Goal: Task Accomplishment & Management: Manage account settings

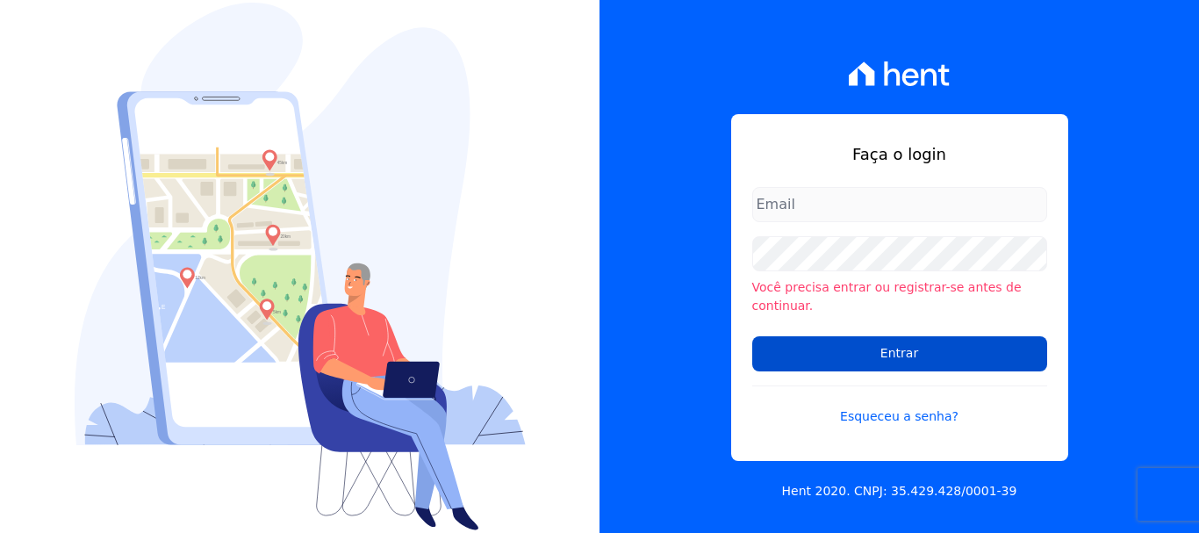
type input "[PERSON_NAME][EMAIL_ADDRESS][DOMAIN_NAME]"
click at [932, 345] on input "Entrar" at bounding box center [899, 353] width 295 height 35
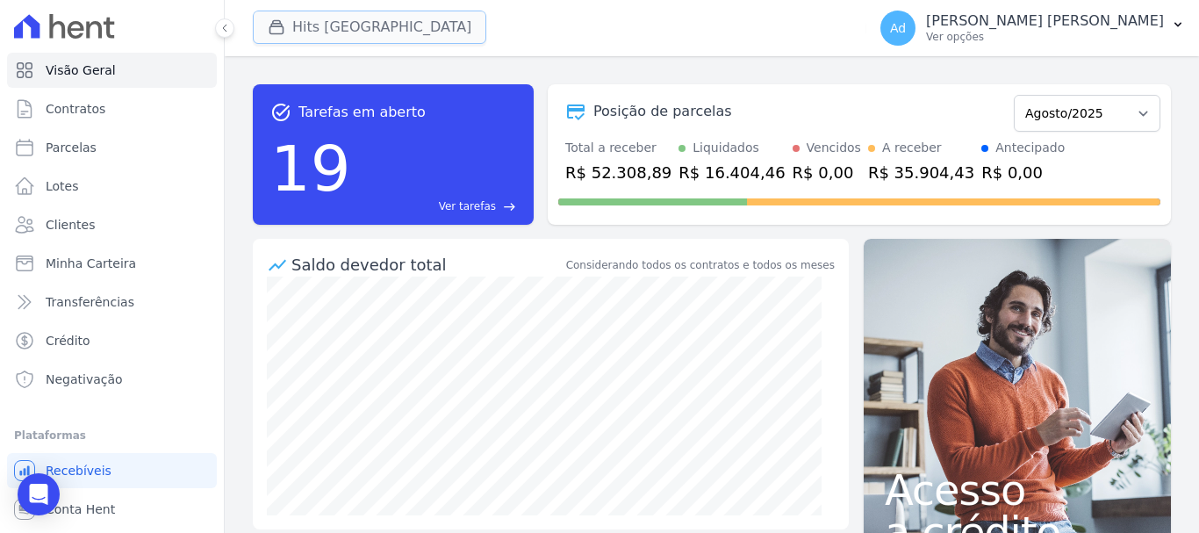
click at [362, 33] on button "Hits [GEOGRAPHIC_DATA]" at bounding box center [370, 27] width 234 height 33
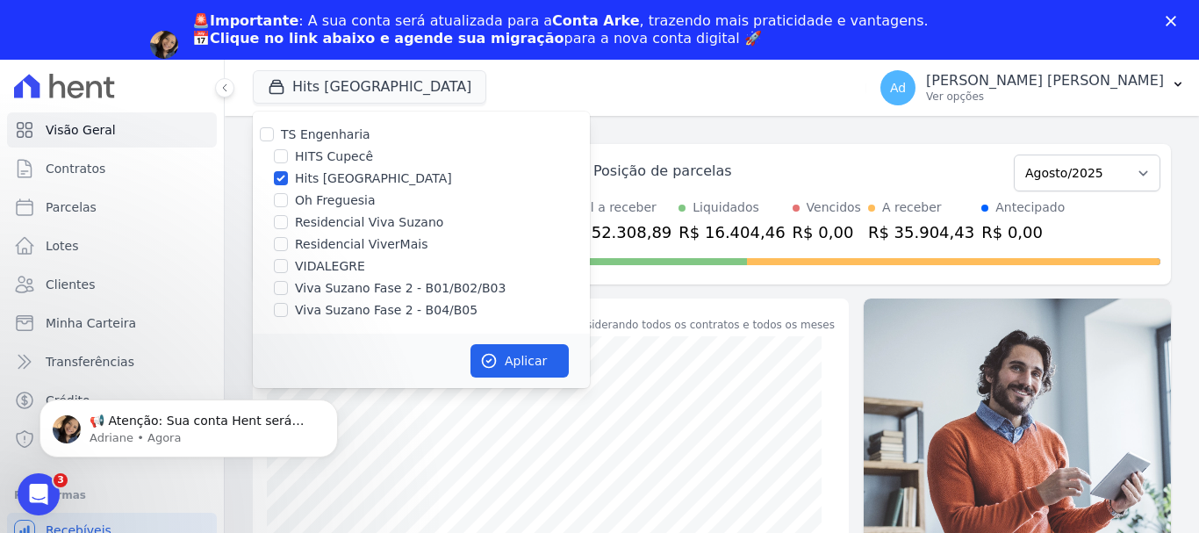
click at [1176, 17] on polygon "Fechar" at bounding box center [1171, 21] width 11 height 11
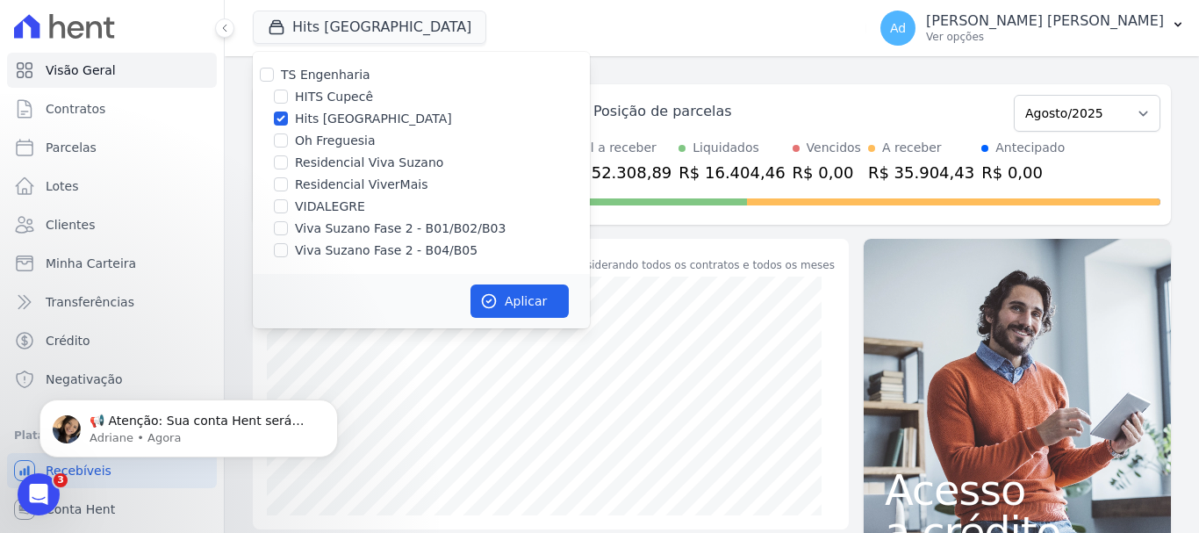
click at [343, 123] on label "Hits [GEOGRAPHIC_DATA]" at bounding box center [373, 119] width 157 height 18
click at [288, 123] on input "Hits [GEOGRAPHIC_DATA]" at bounding box center [281, 118] width 14 height 14
checkbox input "false"
click at [335, 227] on label "Viva Suzano Fase 2 - B01/B02/B03" at bounding box center [400, 228] width 211 height 18
click at [288, 227] on input "Viva Suzano Fase 2 - B01/B02/B03" at bounding box center [281, 228] width 14 height 14
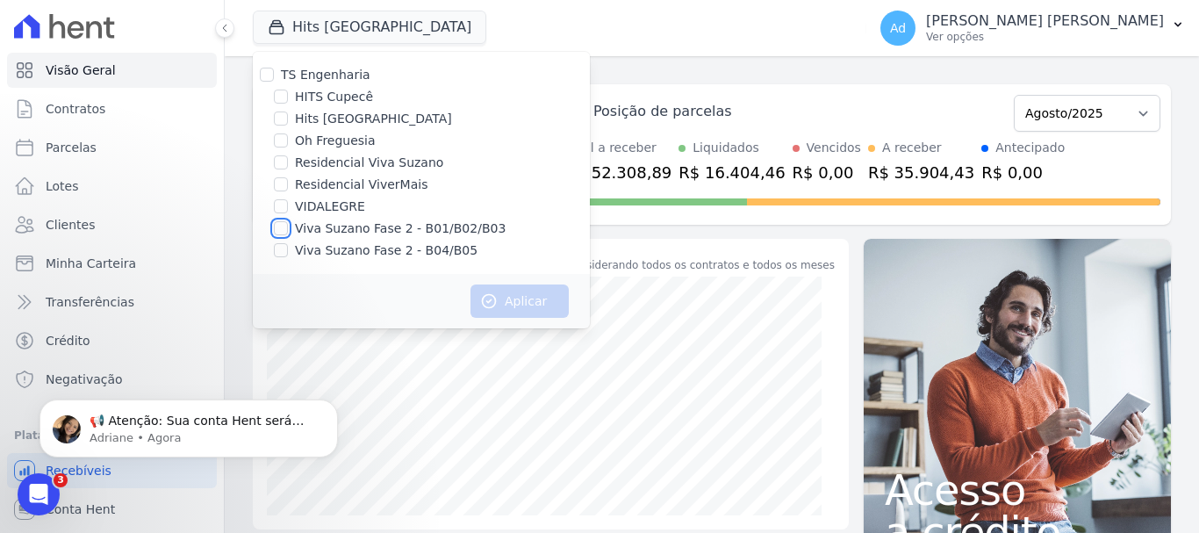
checkbox input "true"
click at [341, 254] on label "Viva Suzano Fase 2 - B04/B05" at bounding box center [386, 250] width 183 height 18
click at [288, 254] on input "Viva Suzano Fase 2 - B04/B05" at bounding box center [281, 250] width 14 height 14
checkbox input "true"
click at [490, 301] on icon "button" at bounding box center [489, 301] width 13 height 13
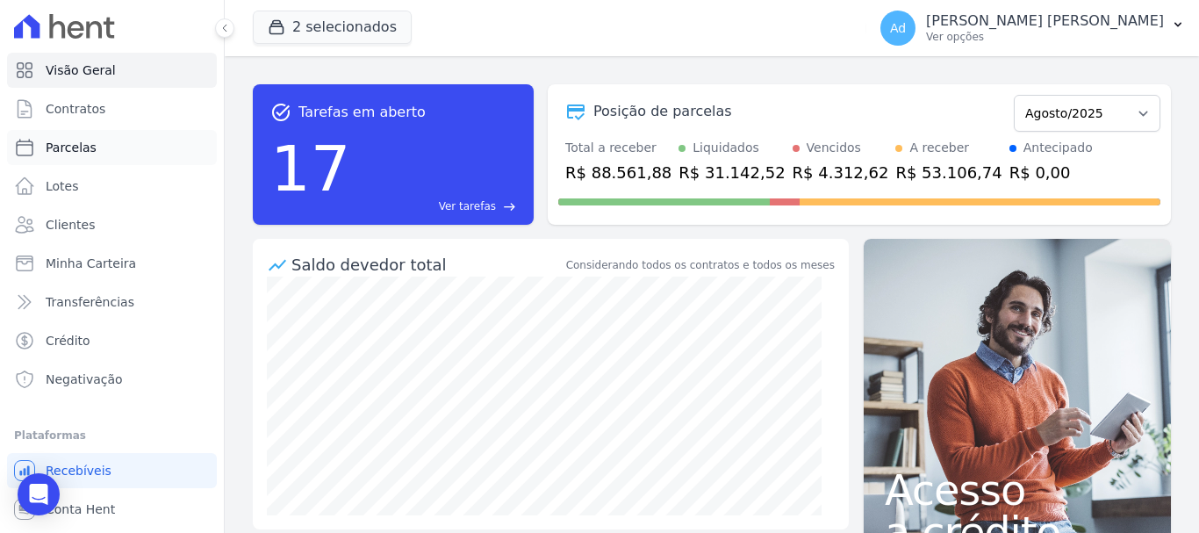
click at [113, 158] on link "Parcelas" at bounding box center [112, 147] width 210 height 35
select select
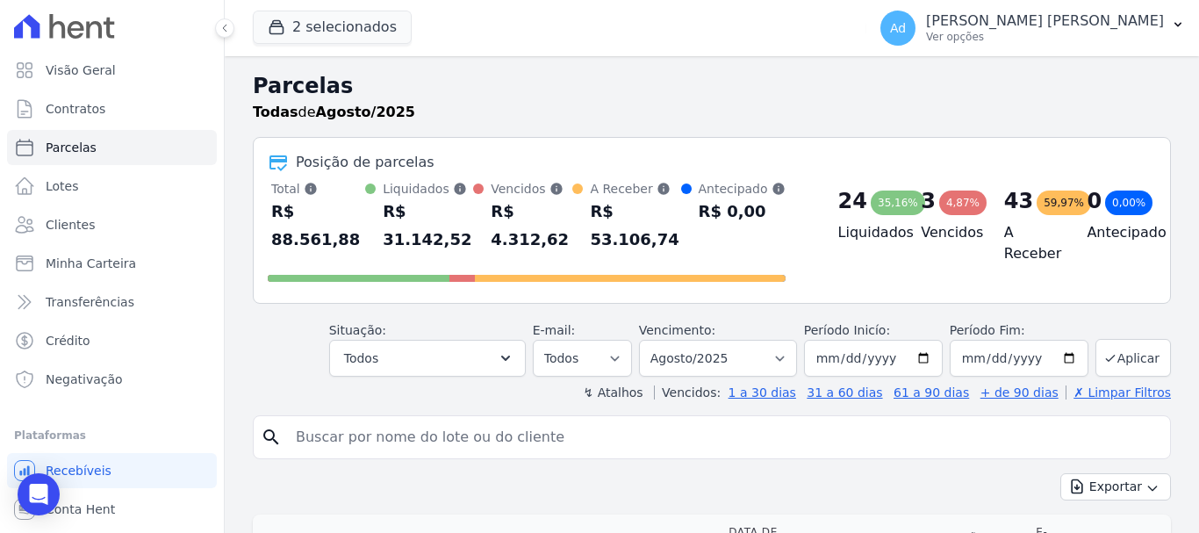
drag, startPoint x: 481, startPoint y: 421, endPoint x: 467, endPoint y: 408, distance: 19.3
click at [481, 421] on input "search" at bounding box center [724, 437] width 878 height 35
drag, startPoint x: 338, startPoint y: 414, endPoint x: 334, endPoint y: 430, distance: 16.4
click at [338, 420] on input "search" at bounding box center [724, 437] width 878 height 35
type input "b03 34"
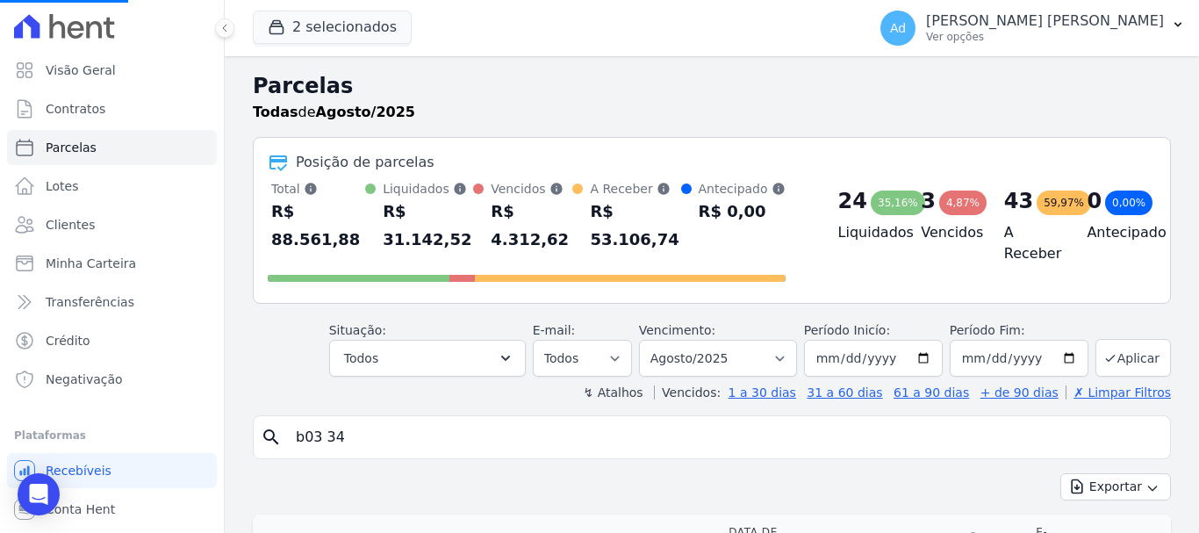
select select
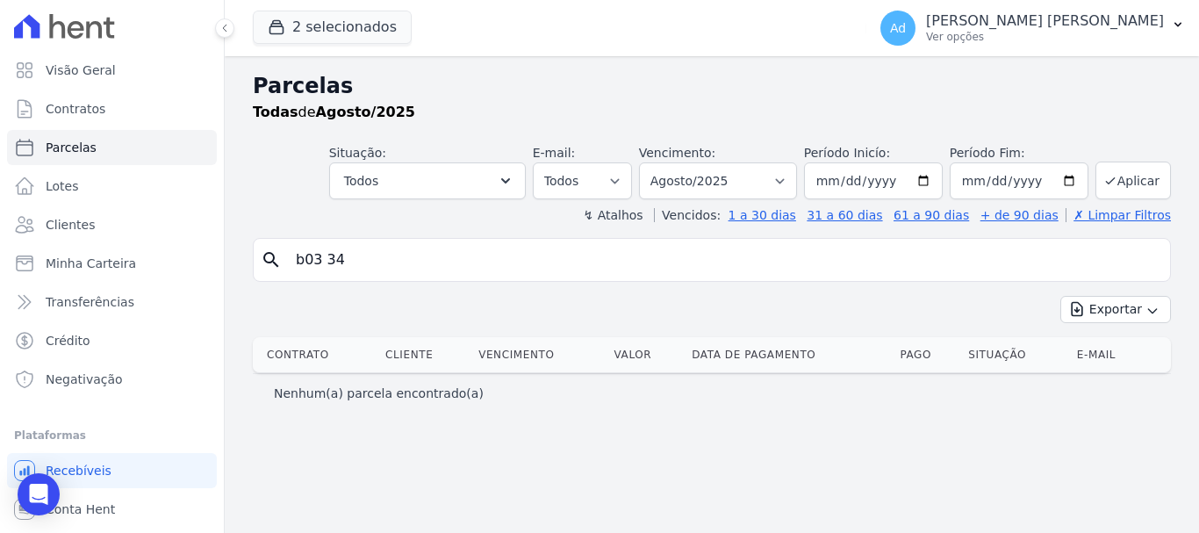
drag, startPoint x: 358, startPoint y: 258, endPoint x: 227, endPoint y: 270, distance: 131.4
click at [227, 270] on div "Parcelas Todas [PERSON_NAME]/2025 Situação: Agendado Em Aberto Pago Processando…" at bounding box center [712, 294] width 974 height 477
click at [109, 230] on link "Clientes" at bounding box center [112, 224] width 210 height 35
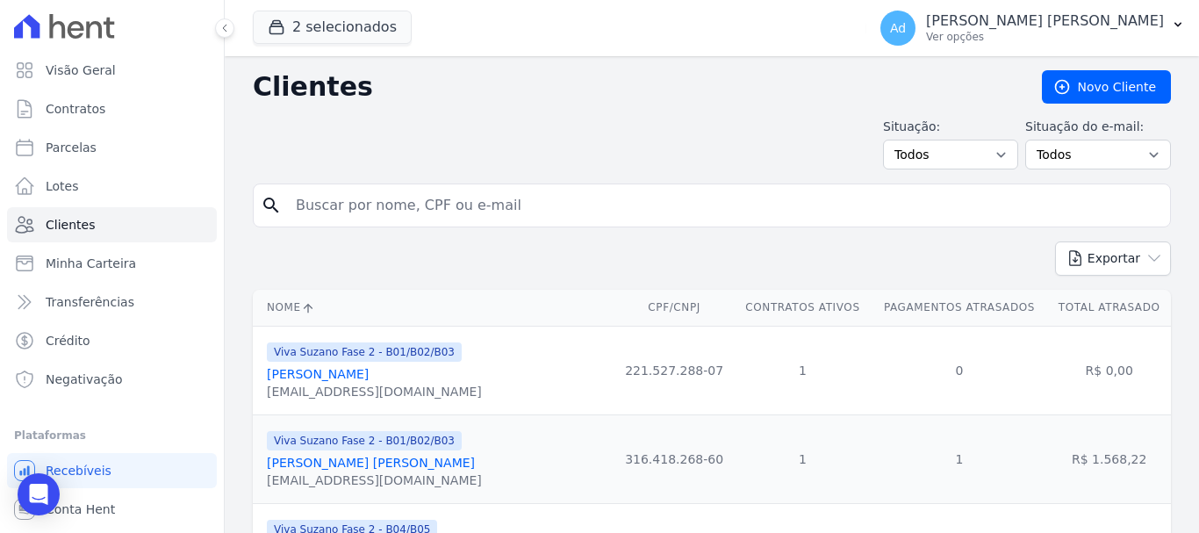
click at [384, 210] on input "search" at bounding box center [724, 205] width 878 height 35
type input "[PERSON_NAME]"
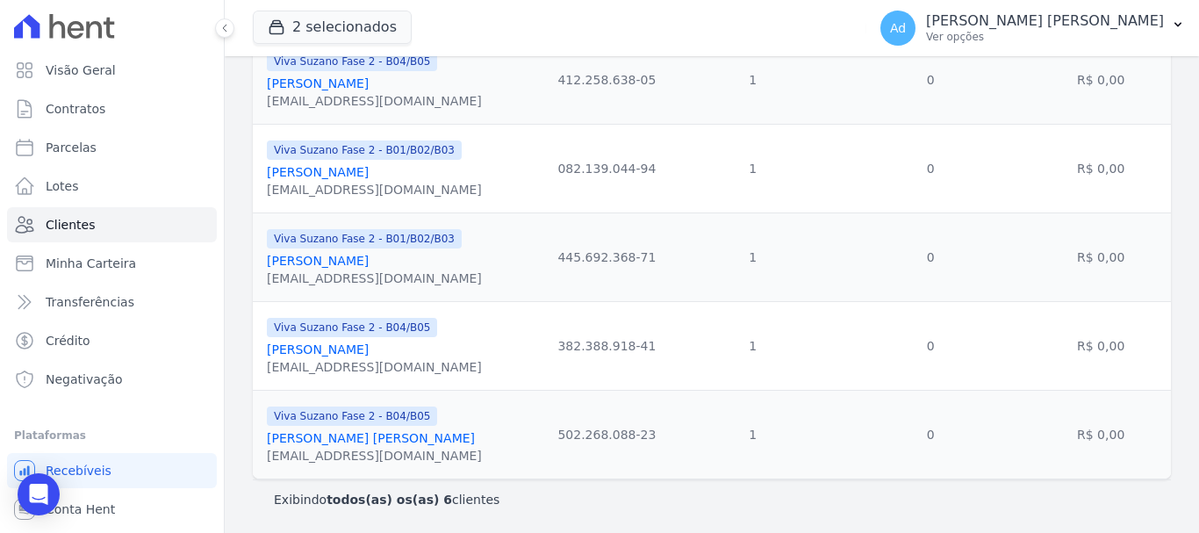
scroll to position [205, 0]
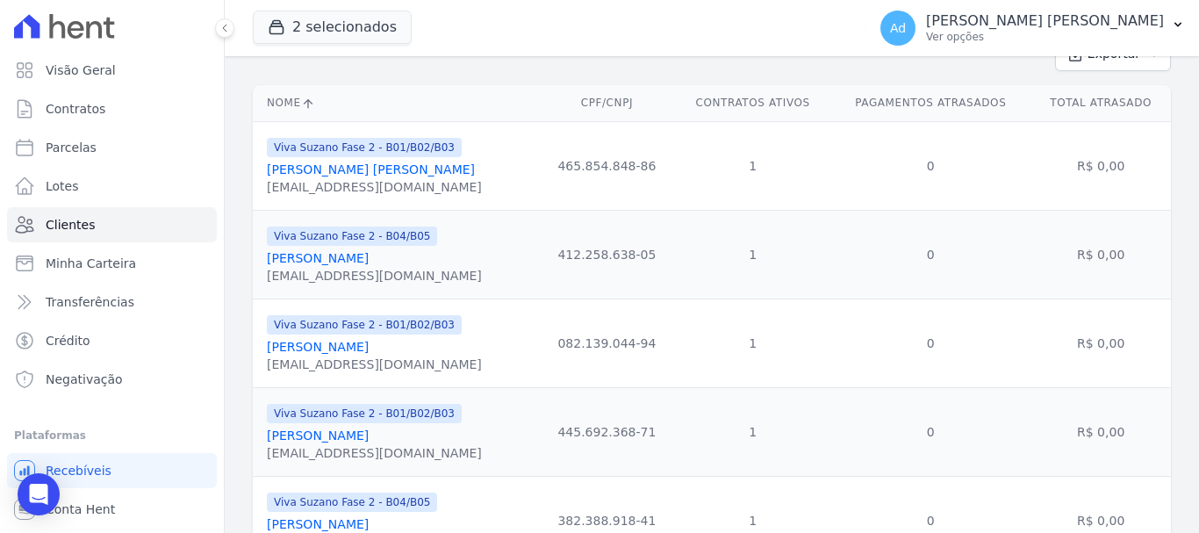
click at [345, 344] on link "[PERSON_NAME]" at bounding box center [318, 347] width 102 height 14
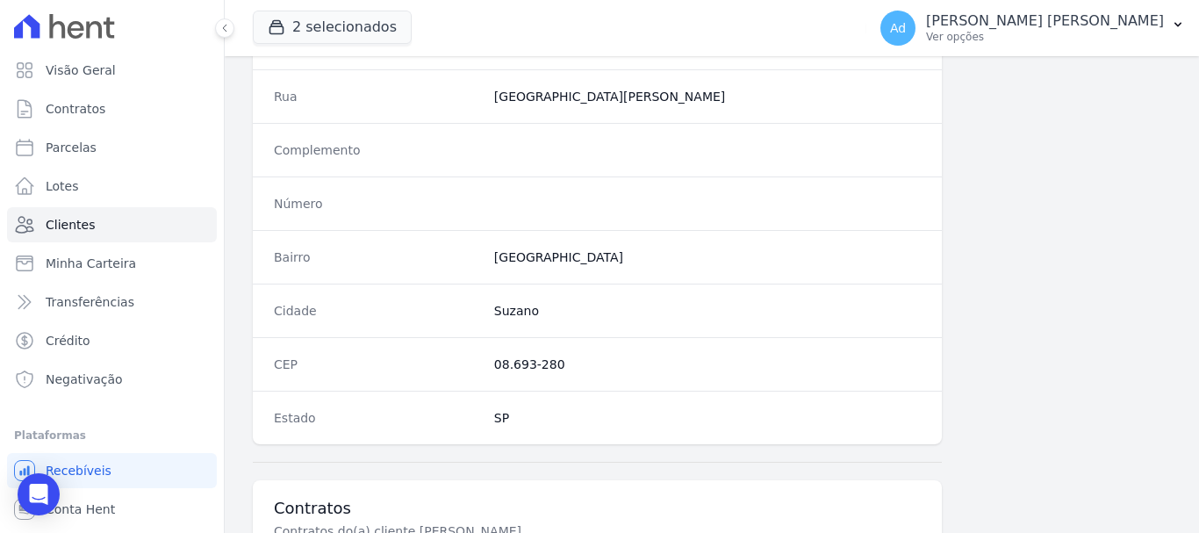
scroll to position [1110, 0]
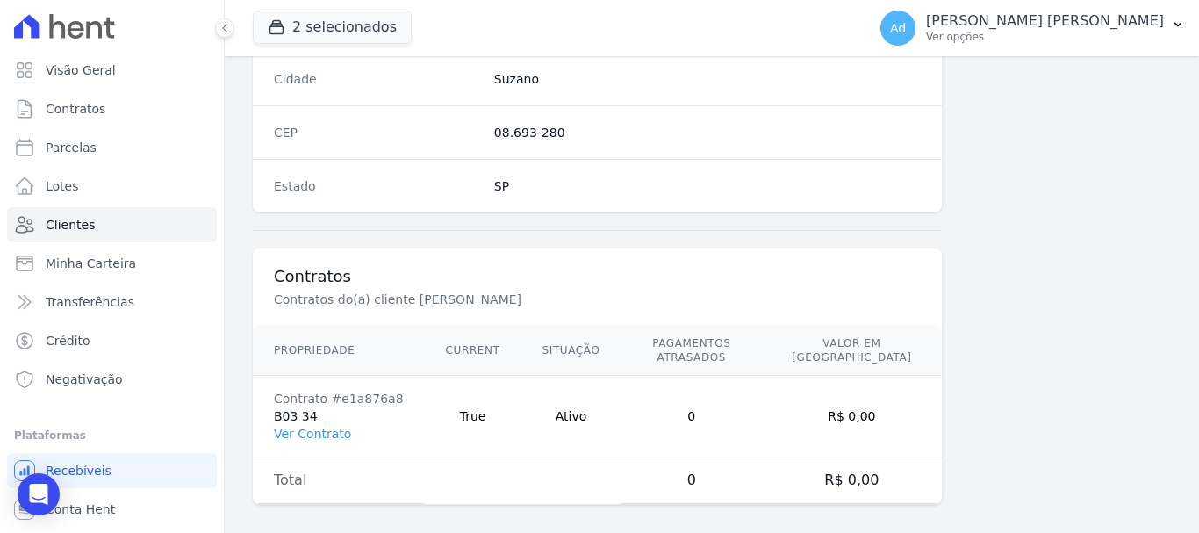
click at [333, 478] on td "Total" at bounding box center [339, 480] width 172 height 47
click at [327, 427] on link "Ver Contrato" at bounding box center [312, 434] width 77 height 14
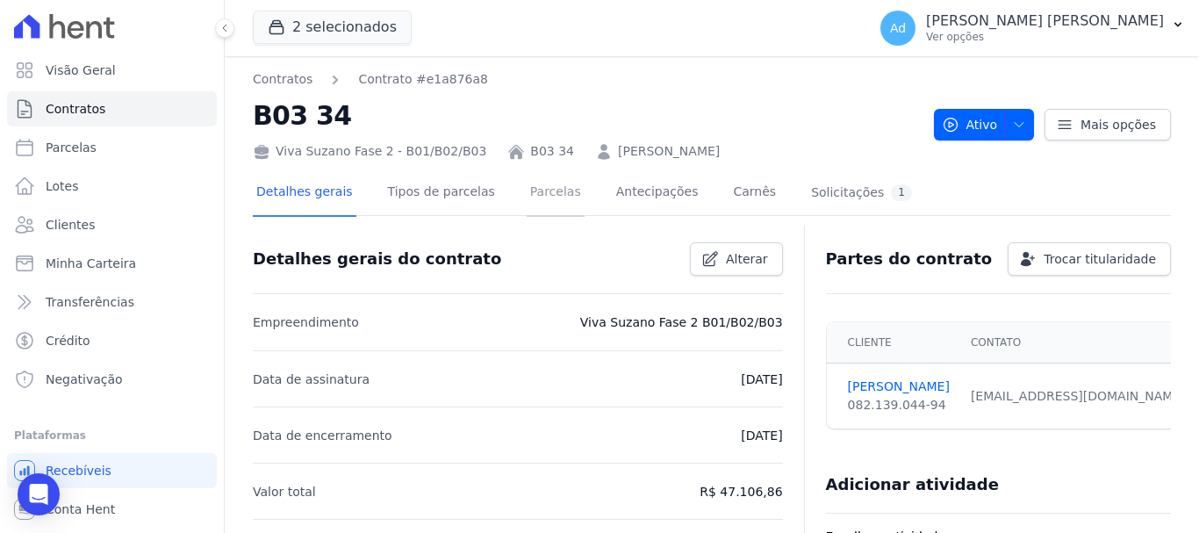
click at [527, 198] on link "Parcelas" at bounding box center [556, 193] width 58 height 47
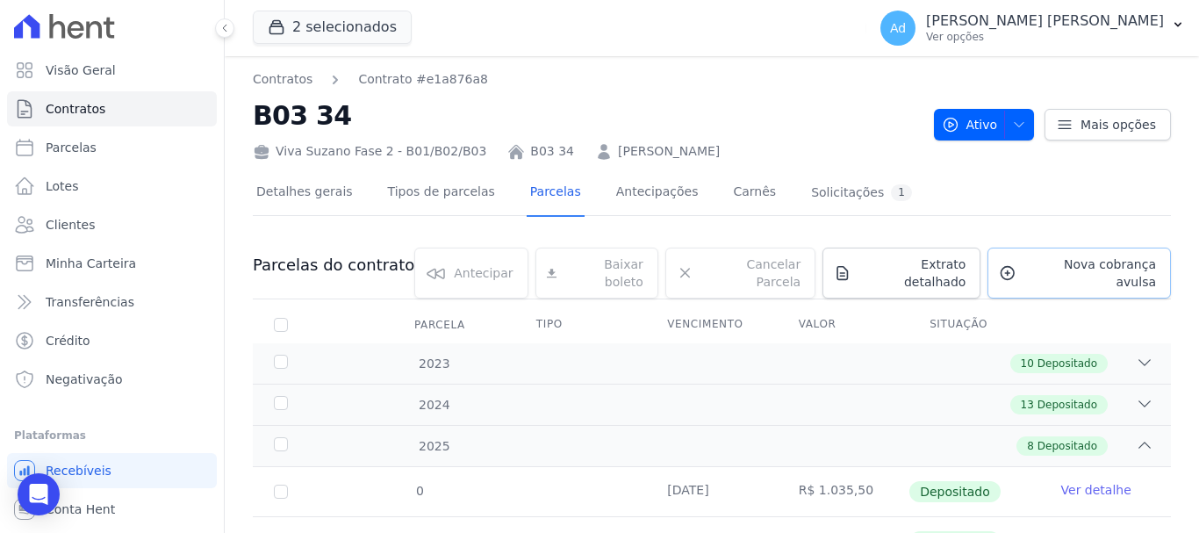
click at [1046, 259] on span "Nova cobrança avulsa" at bounding box center [1090, 272] width 133 height 35
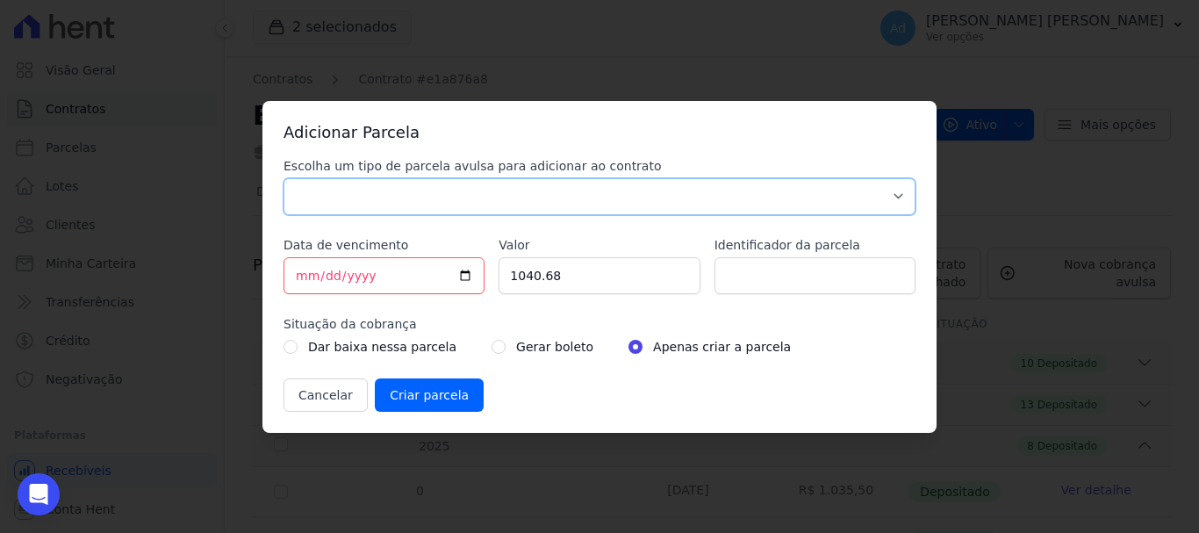
click at [512, 205] on select "Parcela Normal Sinal Caução Intercalada Chaves Pré Chaves Pós Chaves Taxas Quit…" at bounding box center [600, 196] width 632 height 37
select select "standard"
click at [284, 178] on select "Parcela Normal Sinal Caução Intercalada Chaves Pré Chaves Pós Chaves Taxas Quit…" at bounding box center [600, 196] width 632 height 37
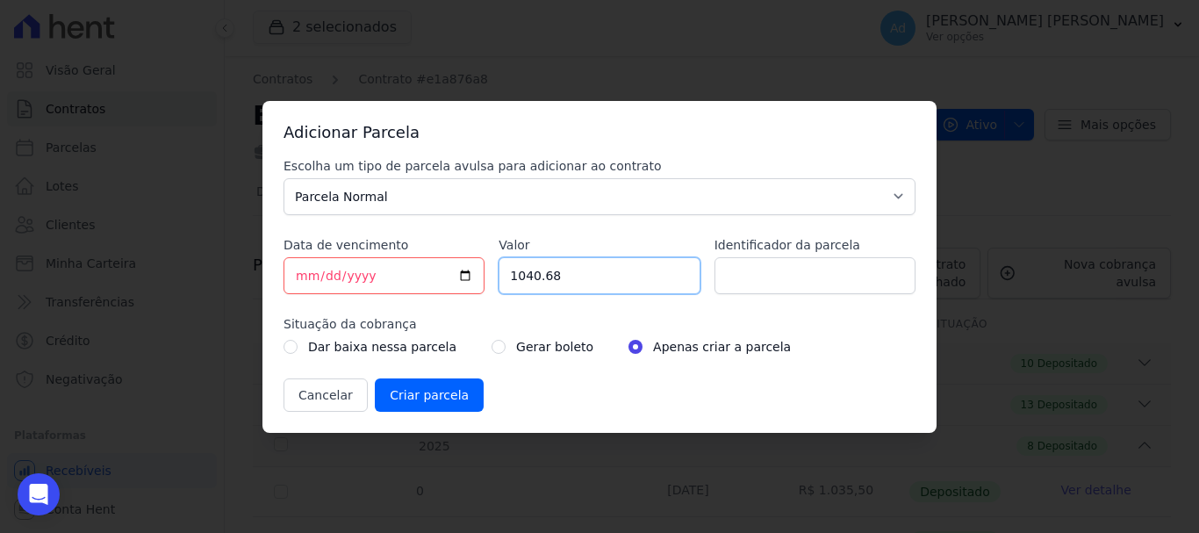
drag, startPoint x: 586, startPoint y: 275, endPoint x: 500, endPoint y: 277, distance: 86.1
click at [500, 277] on input "1040.68" at bounding box center [599, 275] width 201 height 37
click at [303, 275] on input "[DATE]" at bounding box center [384, 275] width 201 height 37
type input "[DATE]"
click at [529, 269] on input "Valor" at bounding box center [599, 275] width 201 height 37
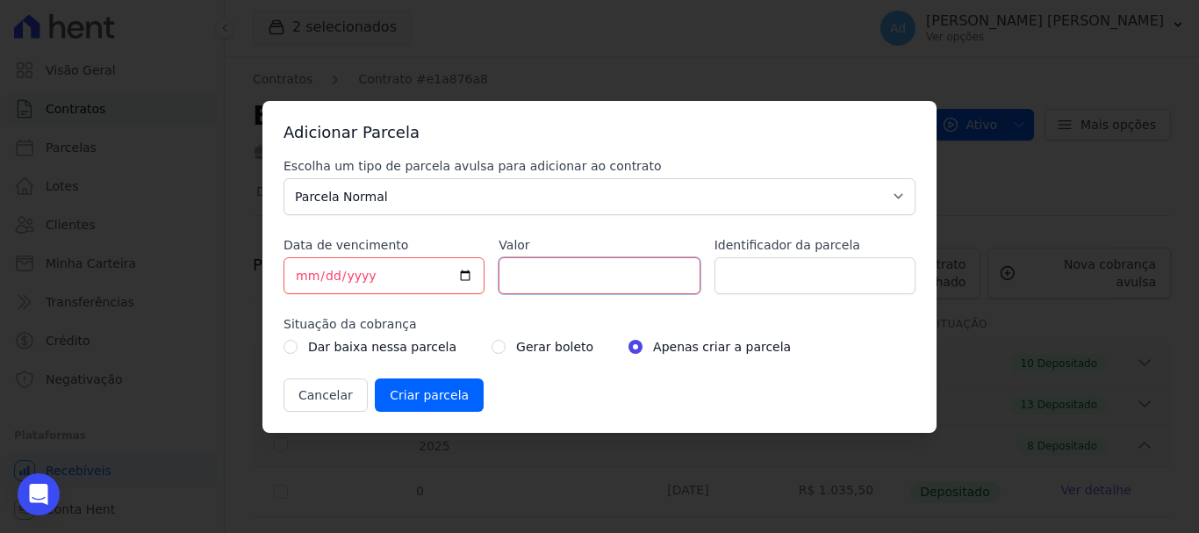
click at [541, 282] on input "Valor" at bounding box center [599, 275] width 201 height 37
type input "5372.97"
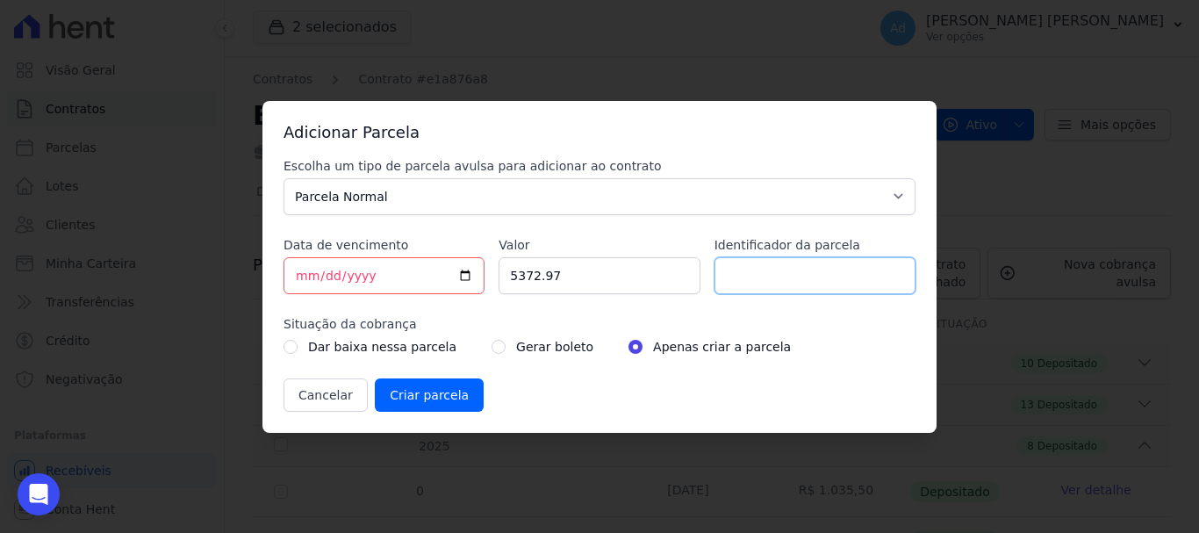
click at [780, 273] on input "Identificador da parcela" at bounding box center [815, 275] width 201 height 37
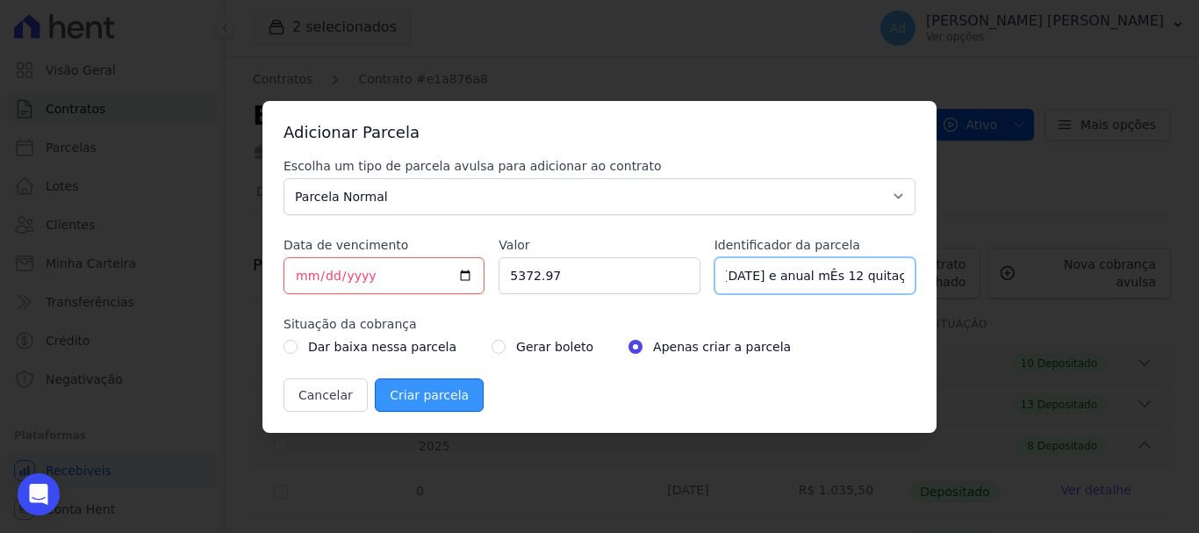
type input "ref [DATE] e anual mÊs 12 quitação"
click at [445, 404] on input "Criar parcela" at bounding box center [429, 394] width 109 height 33
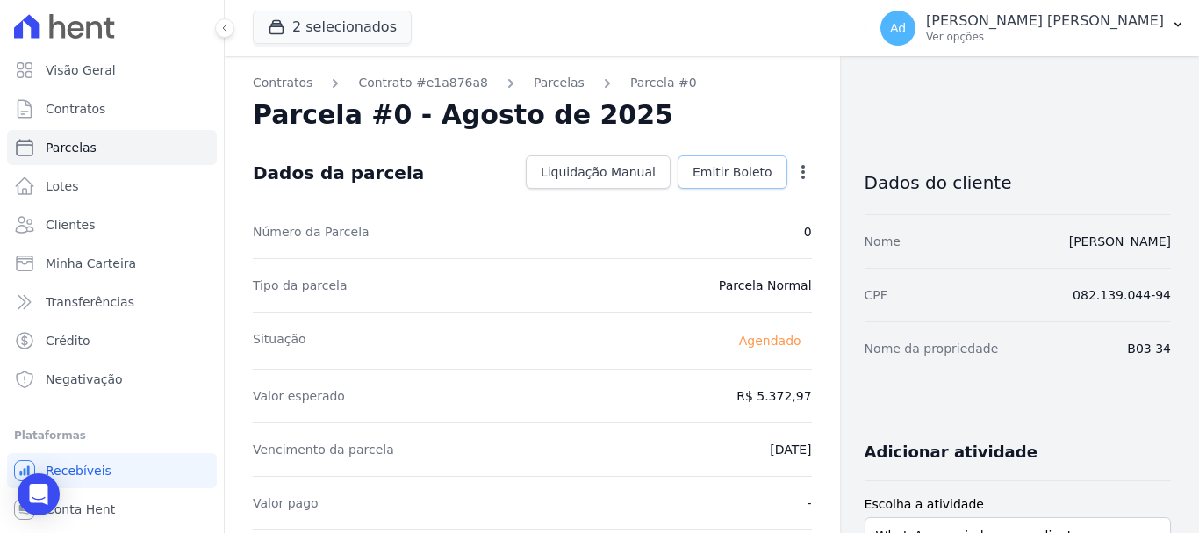
click at [708, 179] on span "Emitir Boleto" at bounding box center [733, 172] width 80 height 18
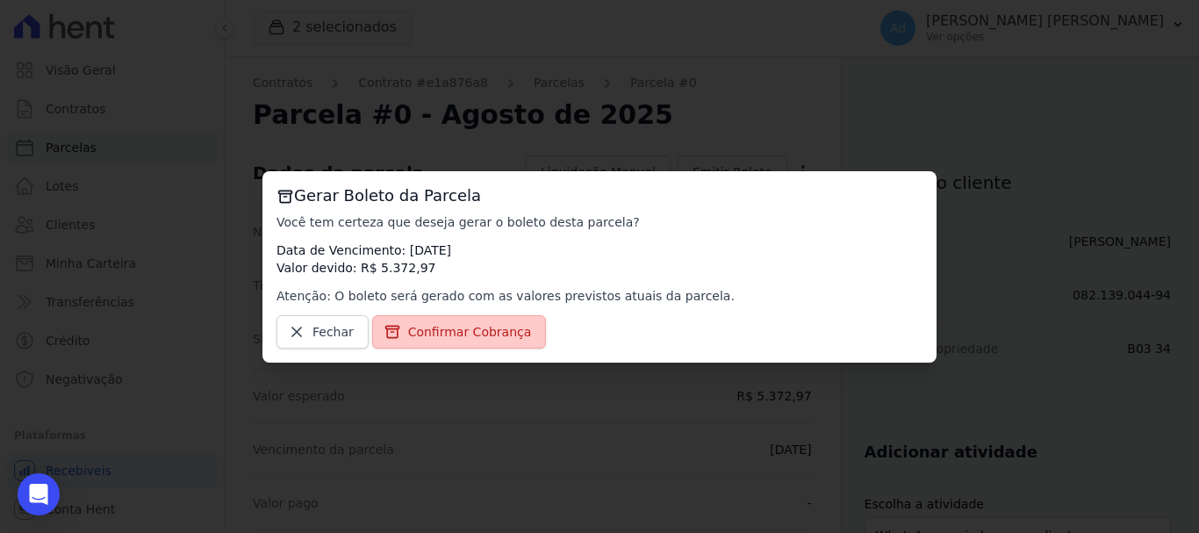
click at [490, 334] on span "Confirmar Cobrança" at bounding box center [470, 332] width 124 height 18
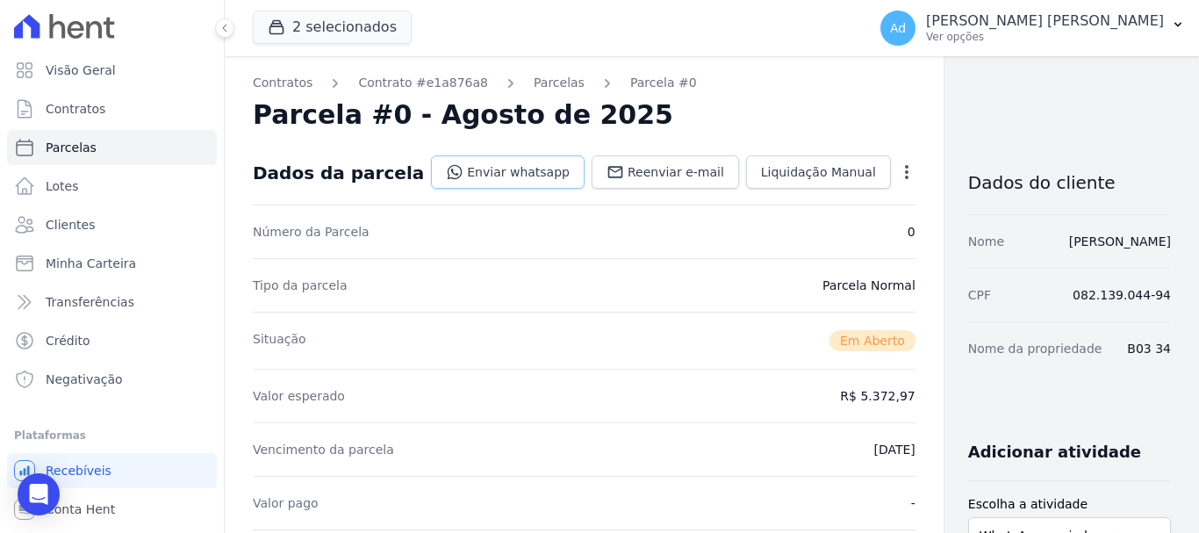
click at [456, 176] on link "Enviar whatsapp" at bounding box center [508, 171] width 154 height 33
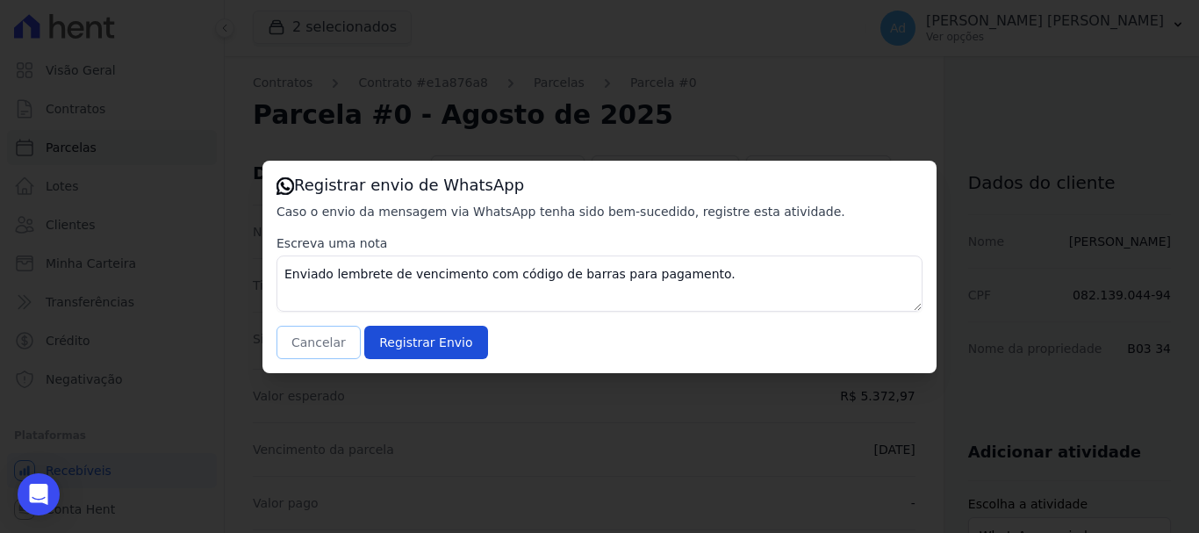
click at [319, 341] on button "Cancelar" at bounding box center [319, 342] width 84 height 33
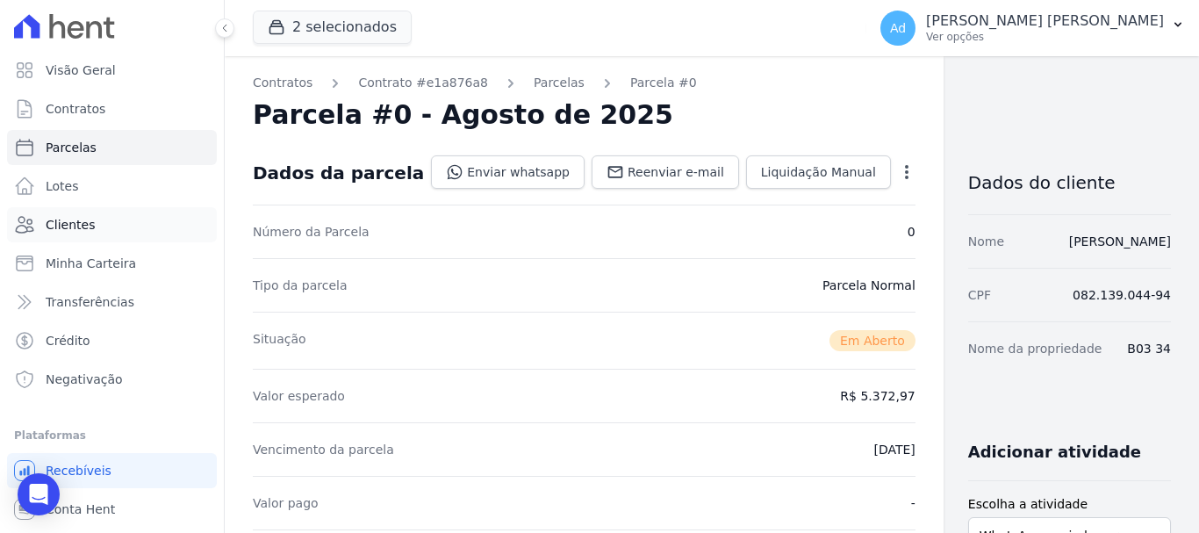
click at [91, 222] on link "Clientes" at bounding box center [112, 224] width 210 height 35
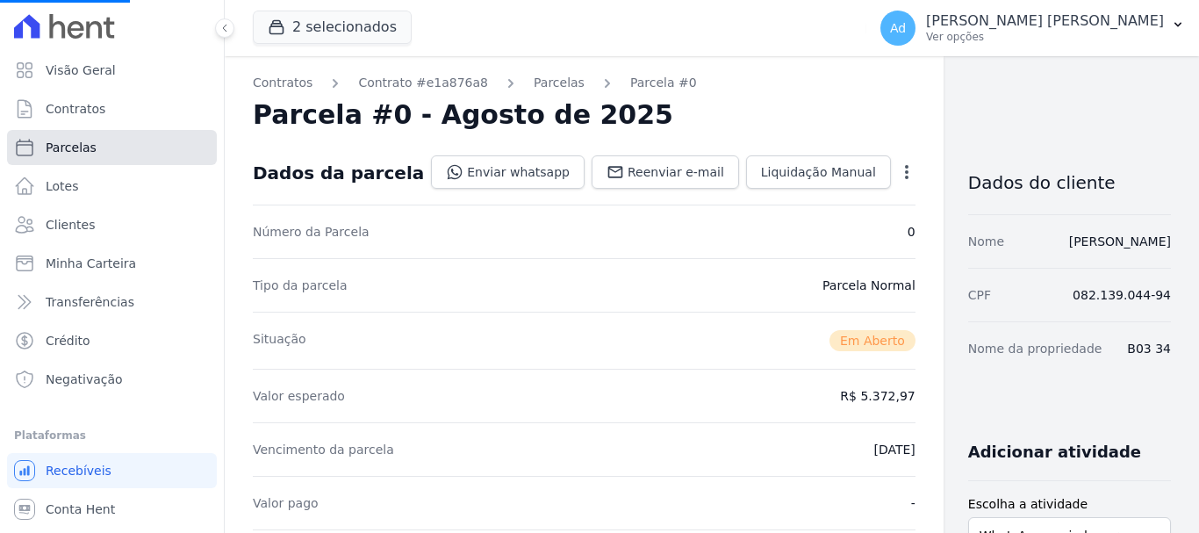
click at [86, 144] on span "Parcelas" at bounding box center [71, 148] width 51 height 18
click at [311, 22] on button "2 selecionados" at bounding box center [332, 27] width 159 height 33
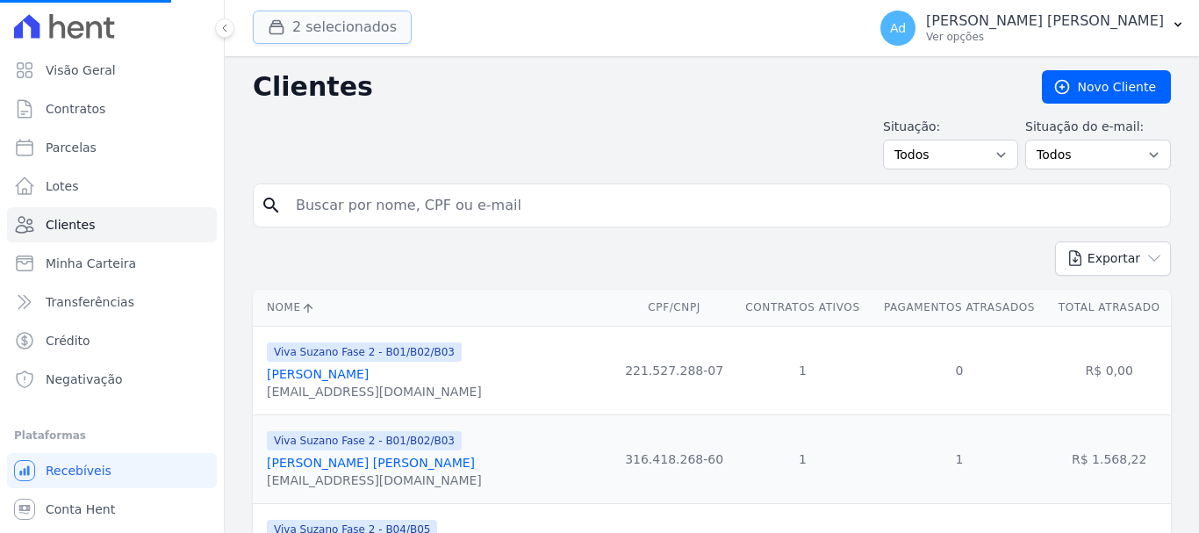
click at [308, 23] on button "2 selecionados" at bounding box center [332, 27] width 159 height 33
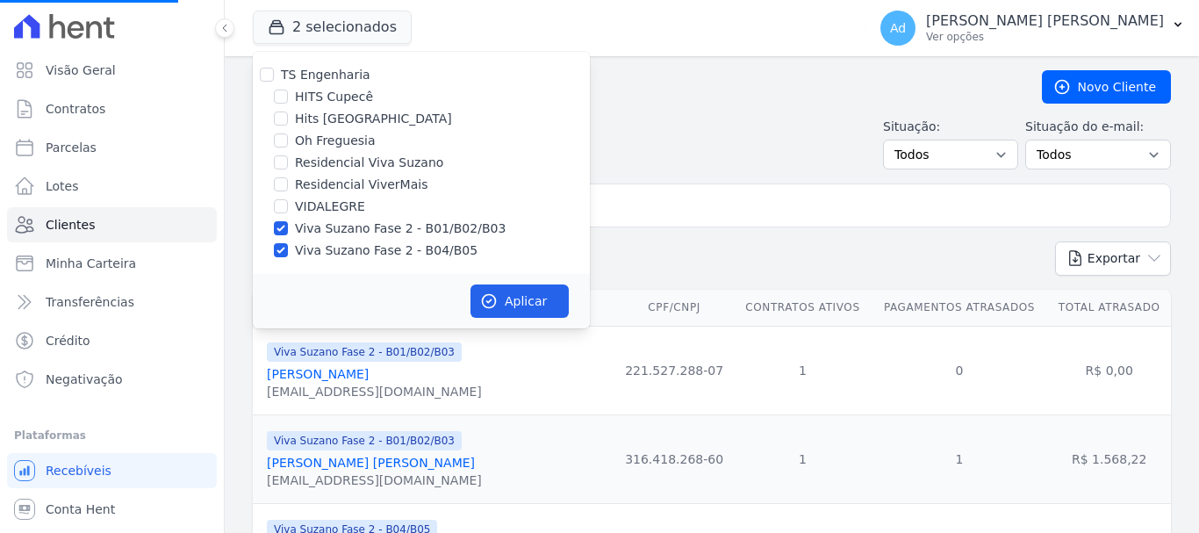
select select
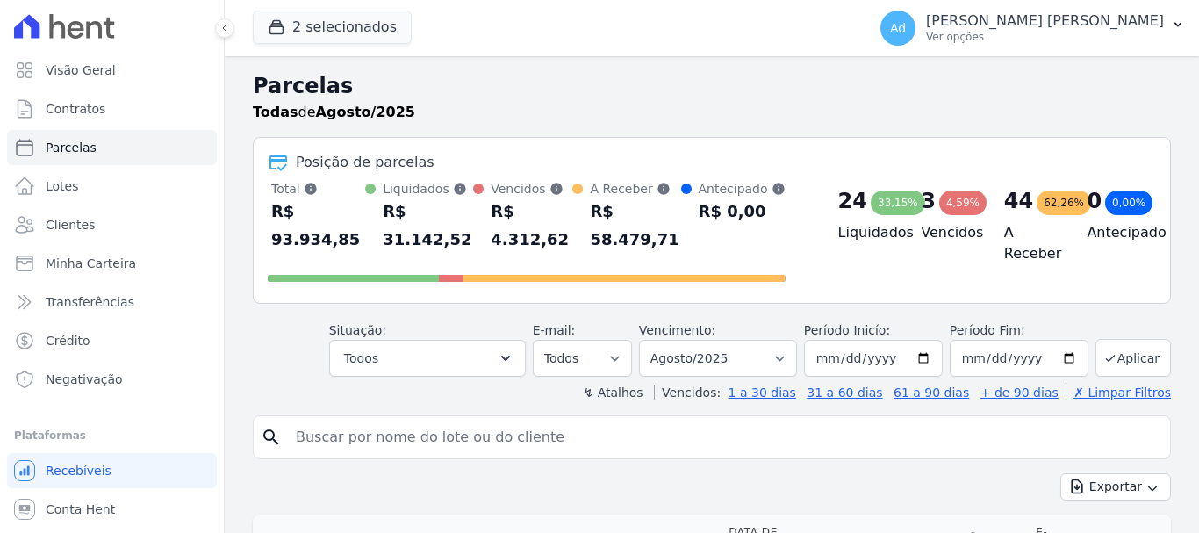
click at [313, 261] on div at bounding box center [527, 275] width 518 height 28
click at [303, 16] on button "2 selecionados" at bounding box center [332, 27] width 159 height 33
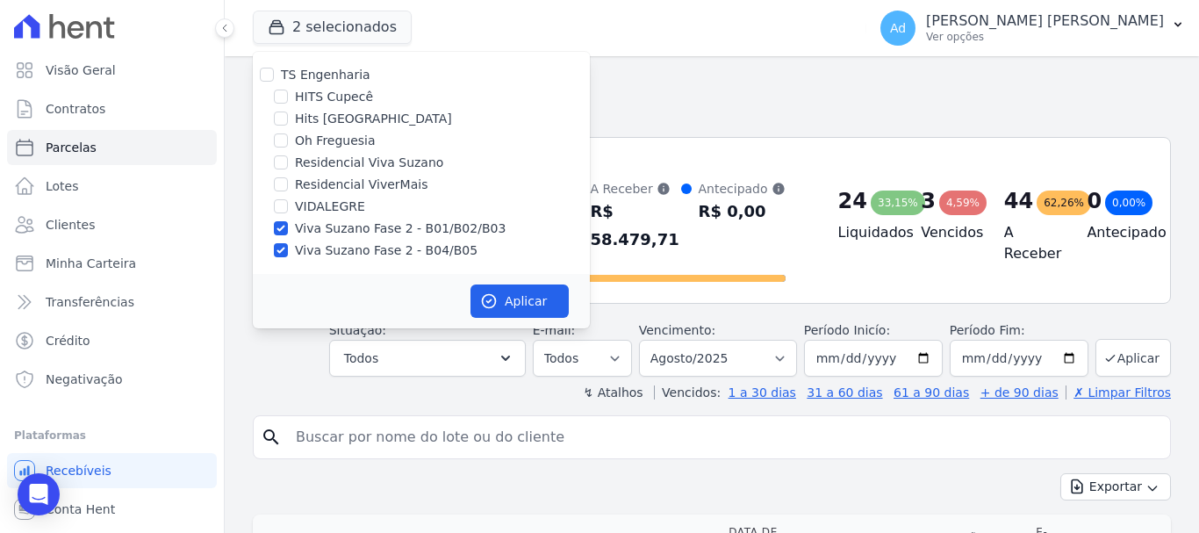
click at [304, 232] on label "Viva Suzano Fase 2 - B01/B02/B03" at bounding box center [400, 228] width 211 height 18
click at [288, 232] on input "Viva Suzano Fase 2 - B01/B02/B03" at bounding box center [281, 228] width 14 height 14
checkbox input "false"
click at [291, 248] on div "Viva Suzano Fase 2 - B04/B05" at bounding box center [421, 250] width 337 height 18
click at [286, 124] on input "Hits [GEOGRAPHIC_DATA]" at bounding box center [281, 118] width 14 height 14
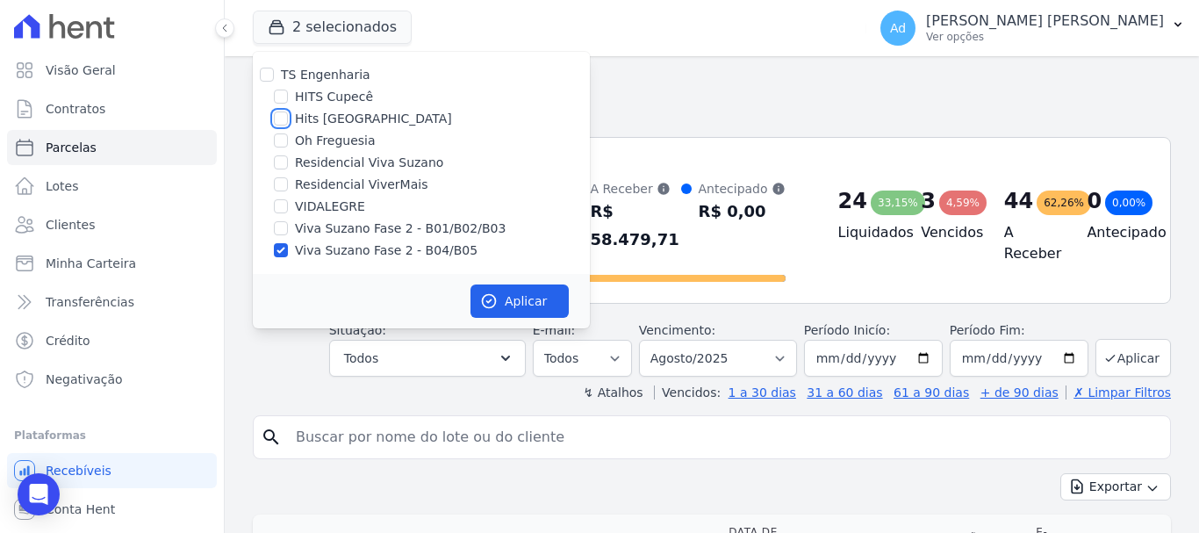
checkbox input "true"
click at [286, 251] on input "Viva Suzano Fase 2 - B04/B05" at bounding box center [281, 250] width 14 height 14
checkbox input "false"
click at [500, 295] on button "Aplicar" at bounding box center [520, 300] width 98 height 33
select select
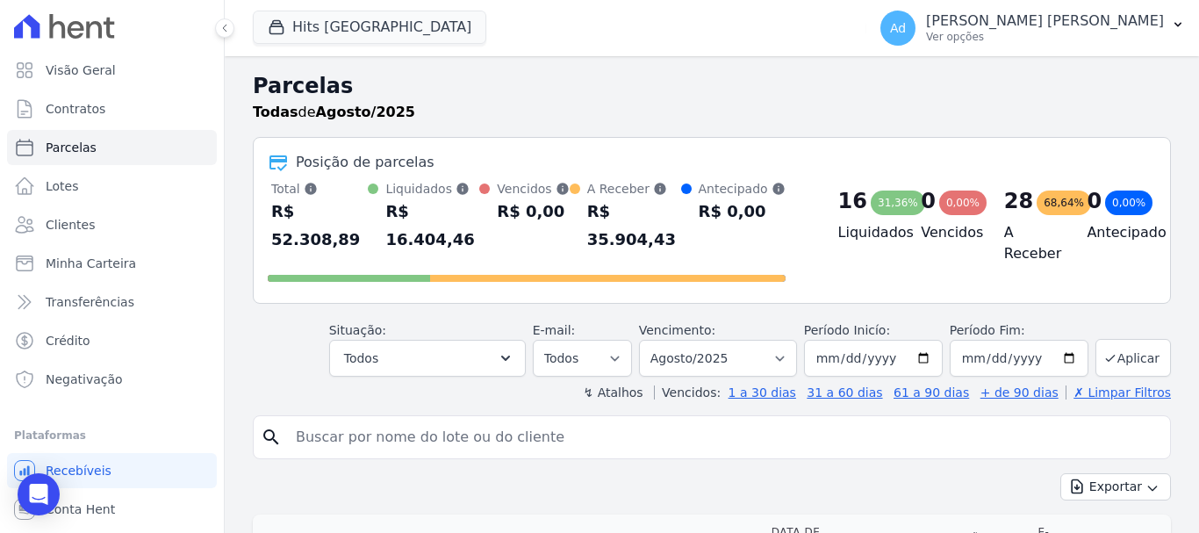
drag, startPoint x: 388, startPoint y: 428, endPoint x: 380, endPoint y: 416, distance: 13.9
click at [387, 428] on input "search" at bounding box center [724, 437] width 878 height 35
type input "806"
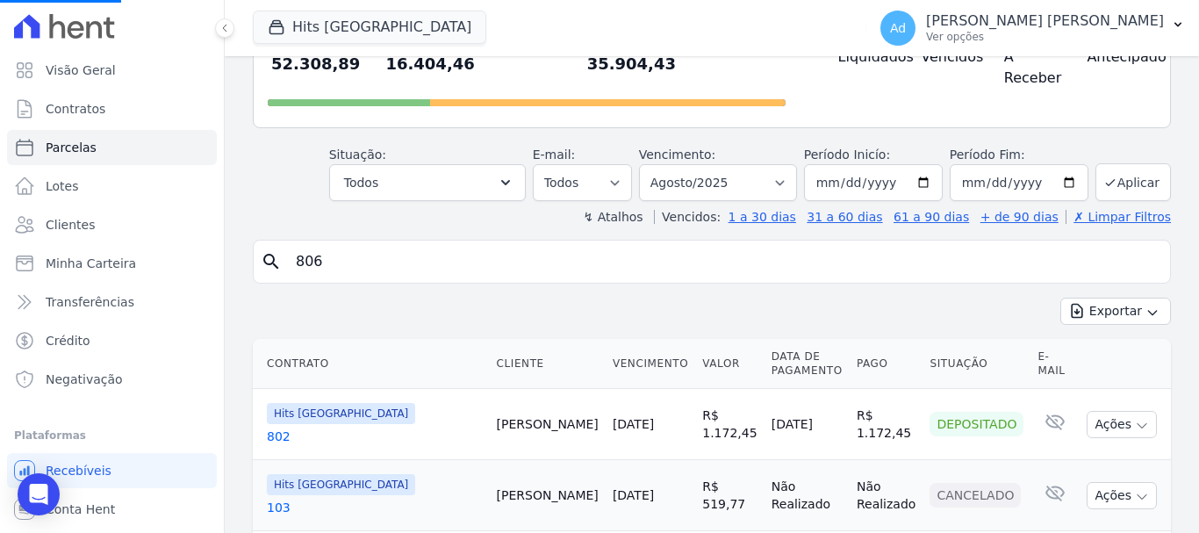
select select
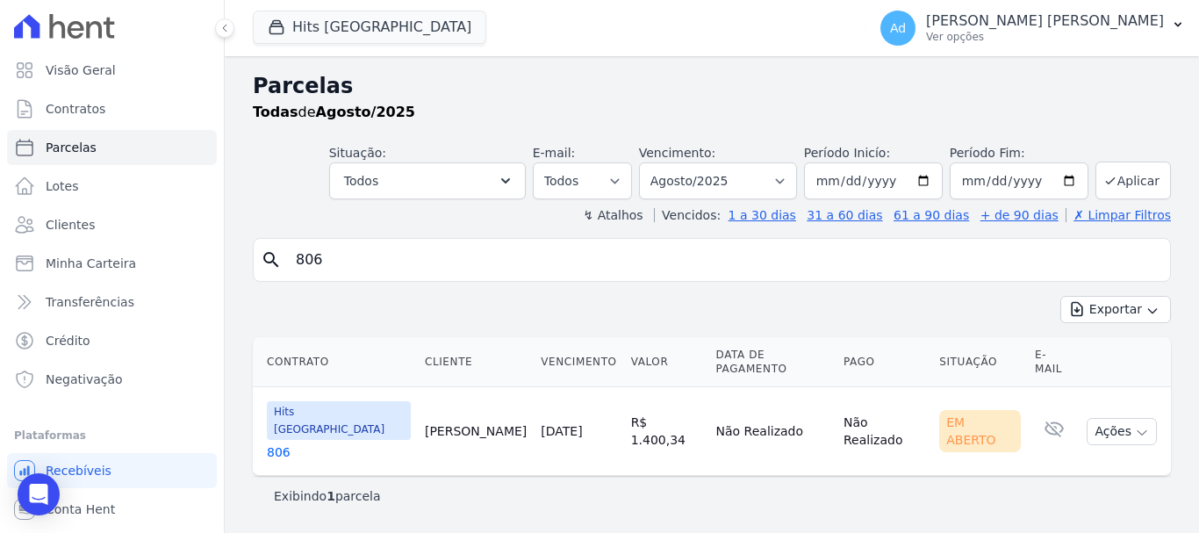
click at [277, 443] on link "806" at bounding box center [339, 452] width 144 height 18
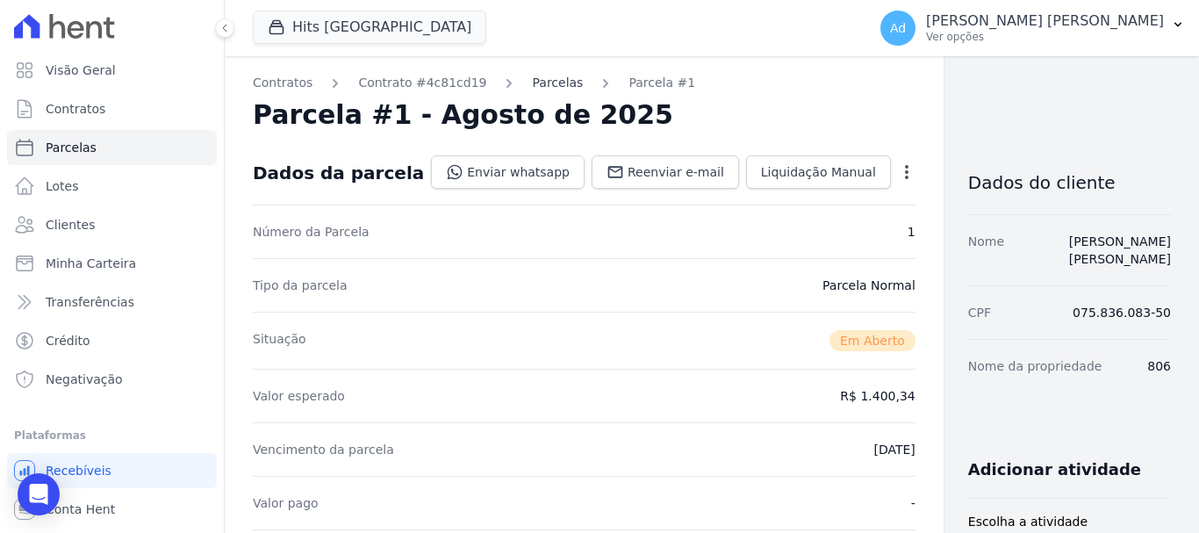
click at [532, 87] on link "Parcelas" at bounding box center [557, 83] width 51 height 18
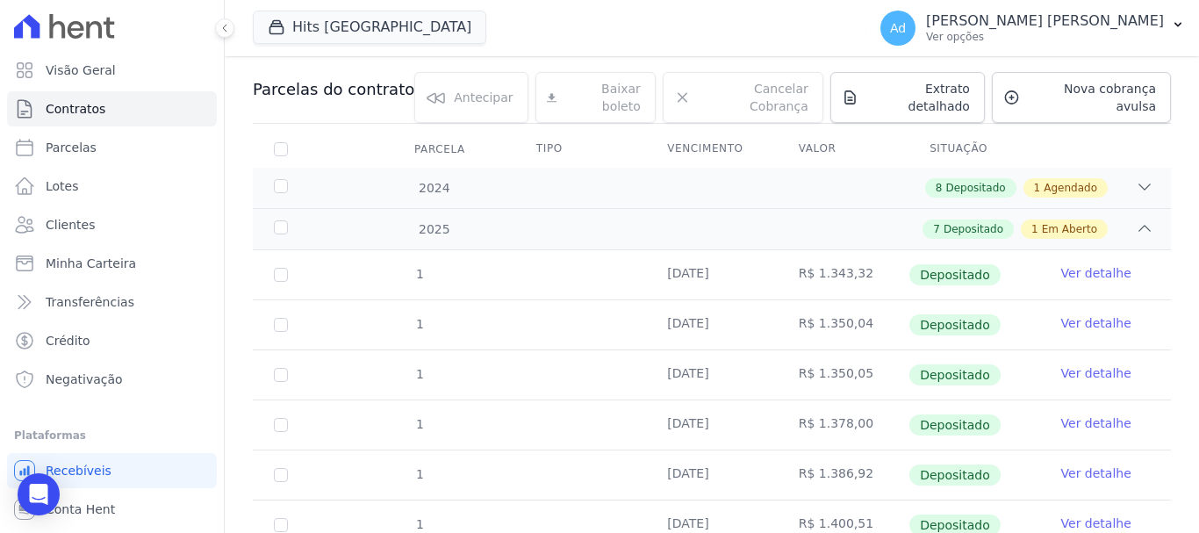
scroll to position [331, 0]
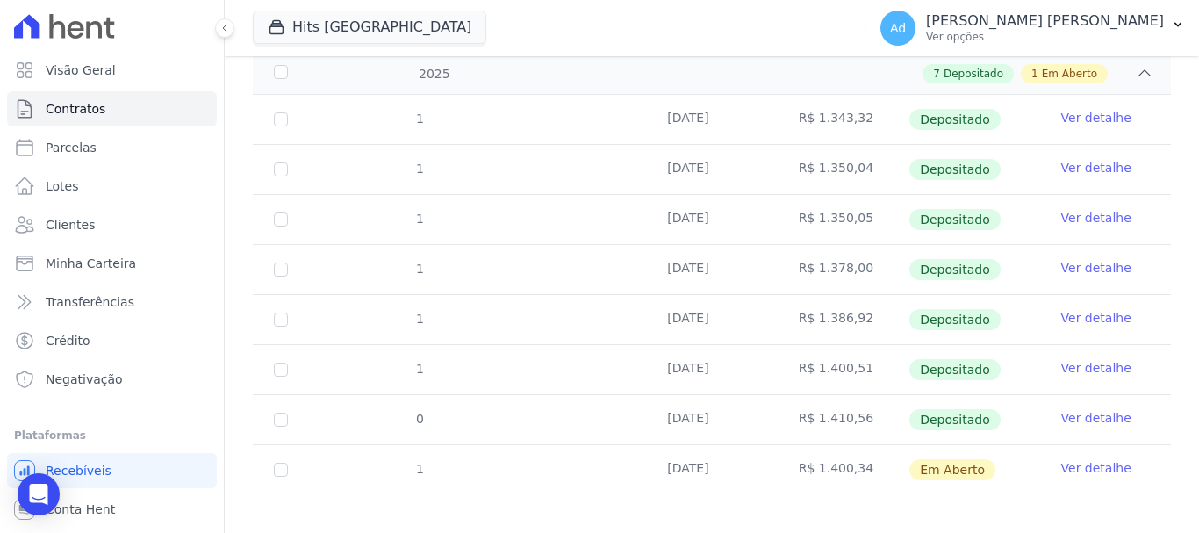
click at [1068, 409] on link "Ver detalhe" at bounding box center [1096, 418] width 70 height 18
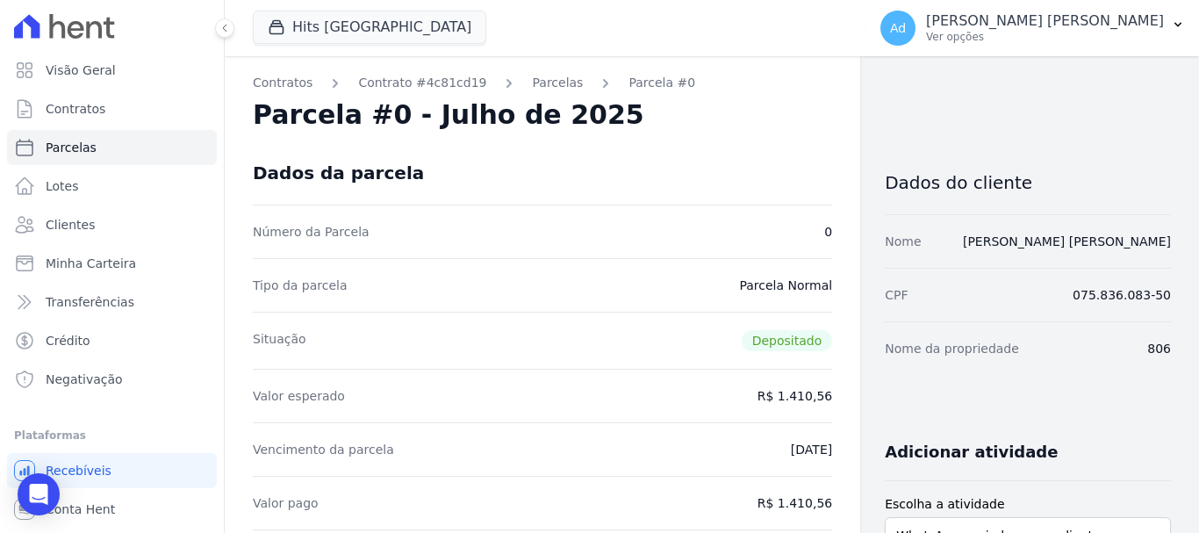
scroll to position [176, 0]
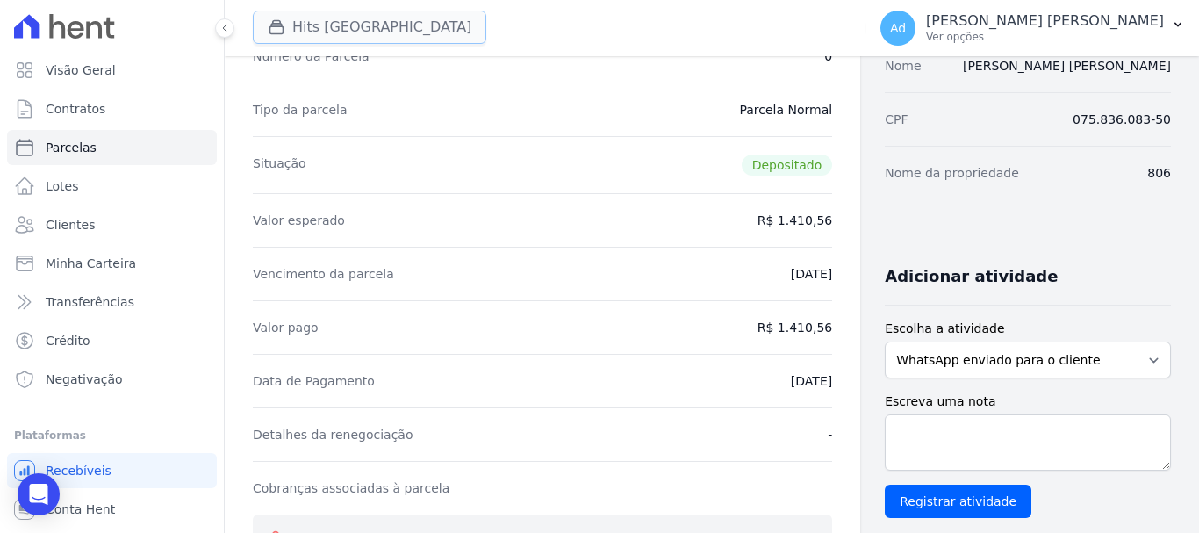
click at [298, 29] on button "Hits [GEOGRAPHIC_DATA]" at bounding box center [370, 27] width 234 height 33
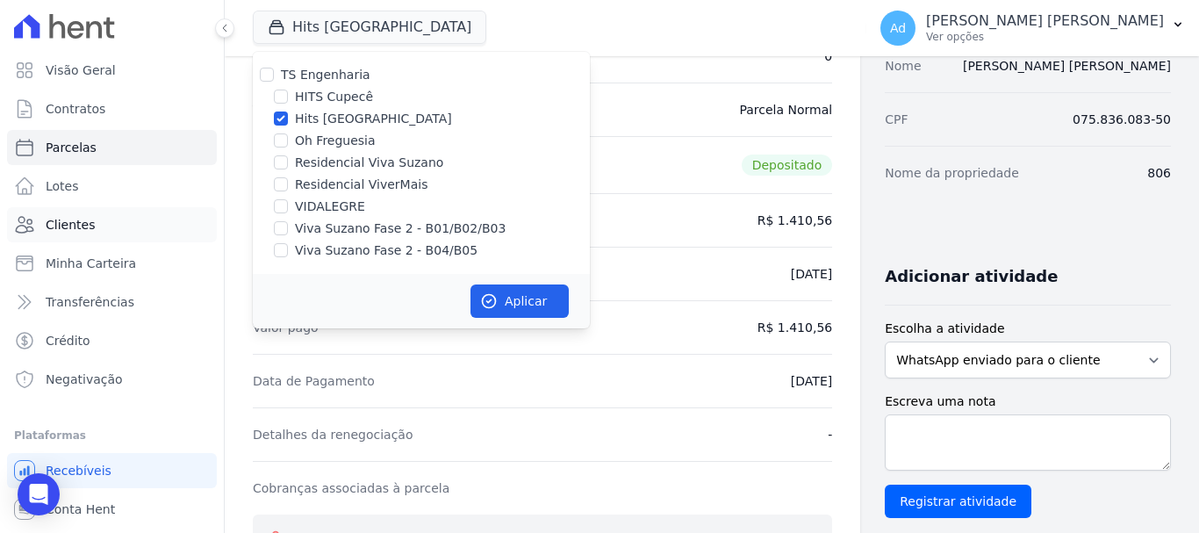
click at [104, 232] on link "Clientes" at bounding box center [112, 224] width 210 height 35
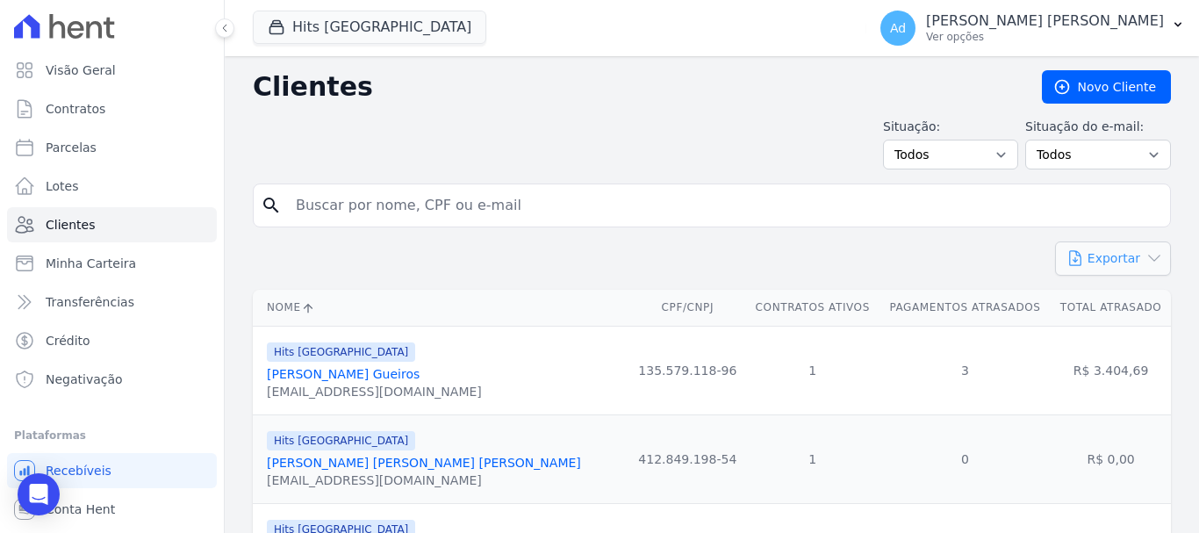
click at [1111, 268] on button "Exportar" at bounding box center [1113, 258] width 116 height 34
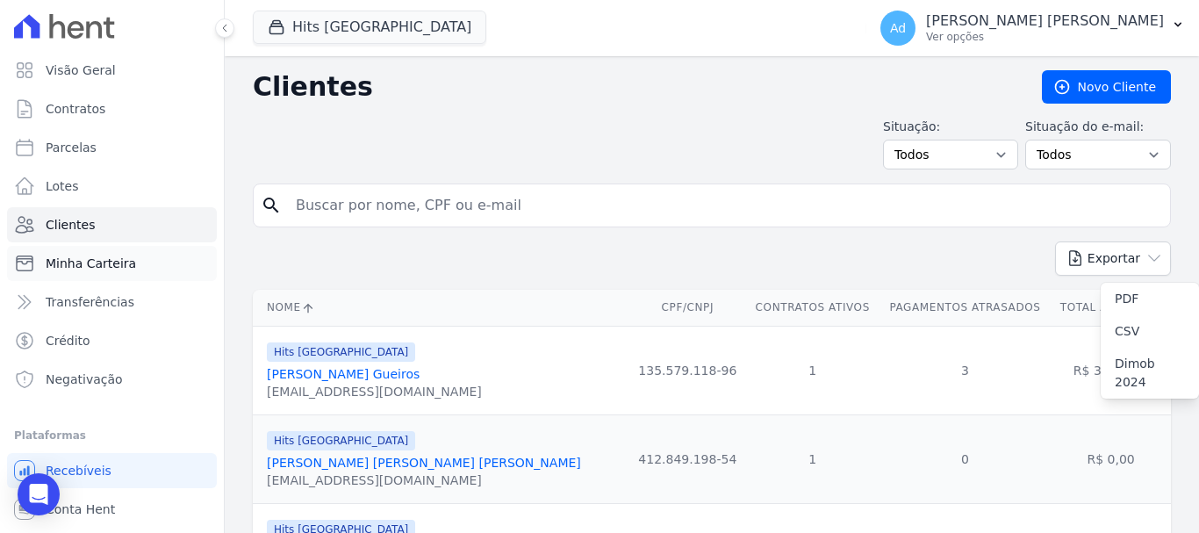
click at [126, 265] on span "Minha Carteira" at bounding box center [91, 264] width 90 height 18
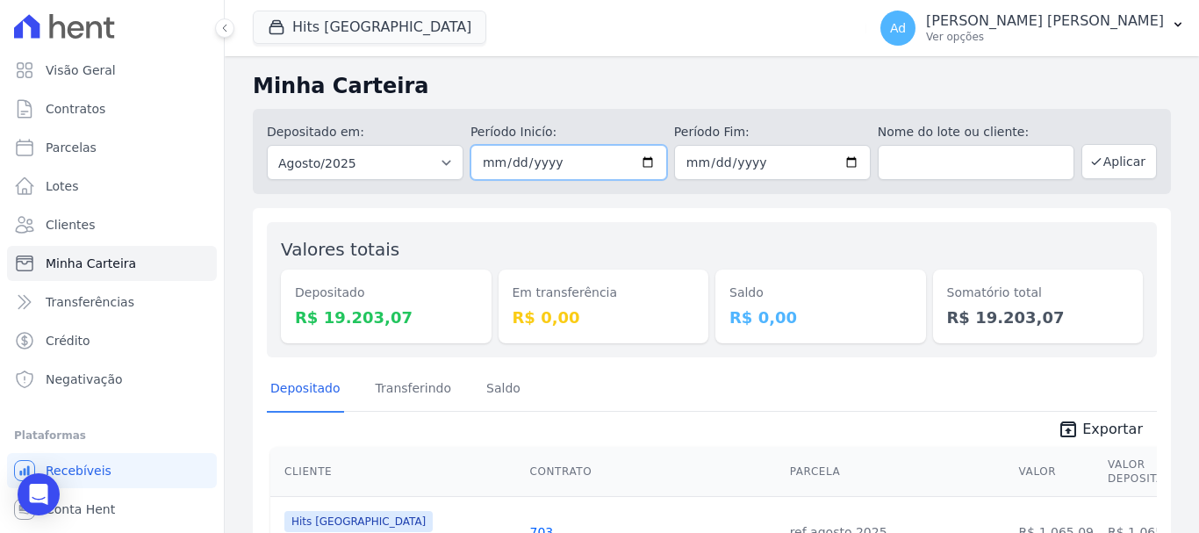
click at [502, 163] on input "[DATE]" at bounding box center [569, 162] width 197 height 35
type input "[DATE]"
click at [711, 164] on input "[DATE]" at bounding box center [772, 162] width 197 height 35
type input "[DATE]"
click at [409, 33] on button "Hits [GEOGRAPHIC_DATA]" at bounding box center [370, 27] width 234 height 33
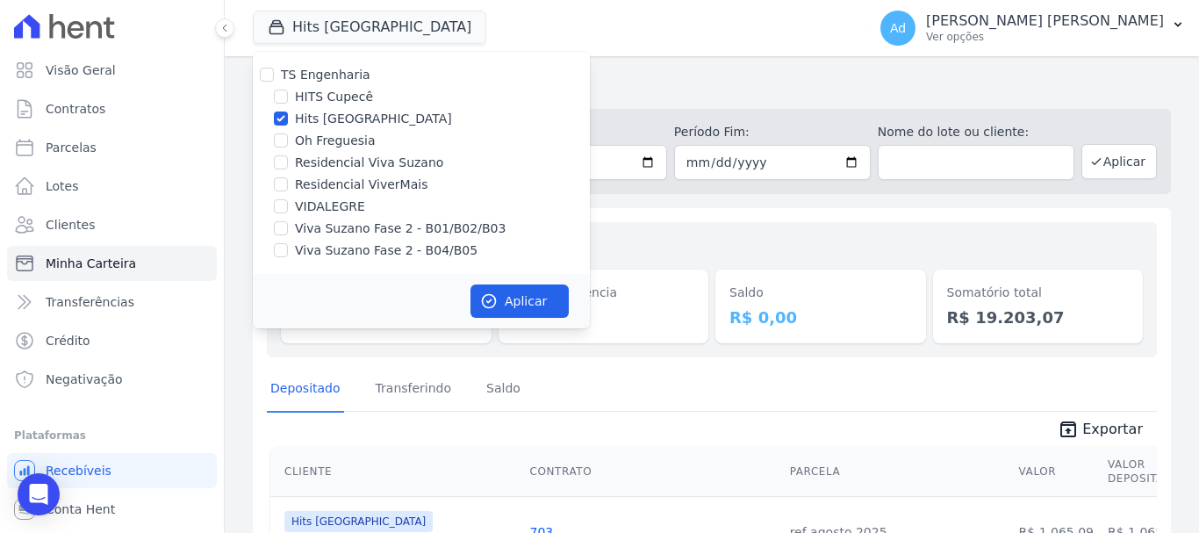
click at [642, 76] on h2 "Minha Carteira" at bounding box center [712, 86] width 918 height 32
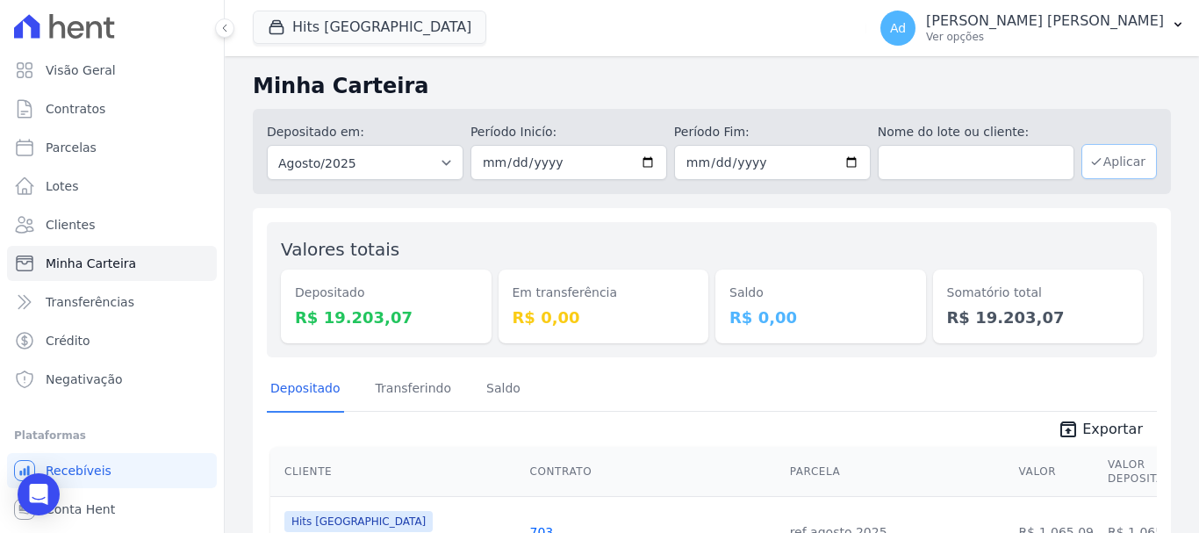
click at [1119, 170] on button "Aplicar" at bounding box center [1120, 161] width 76 height 35
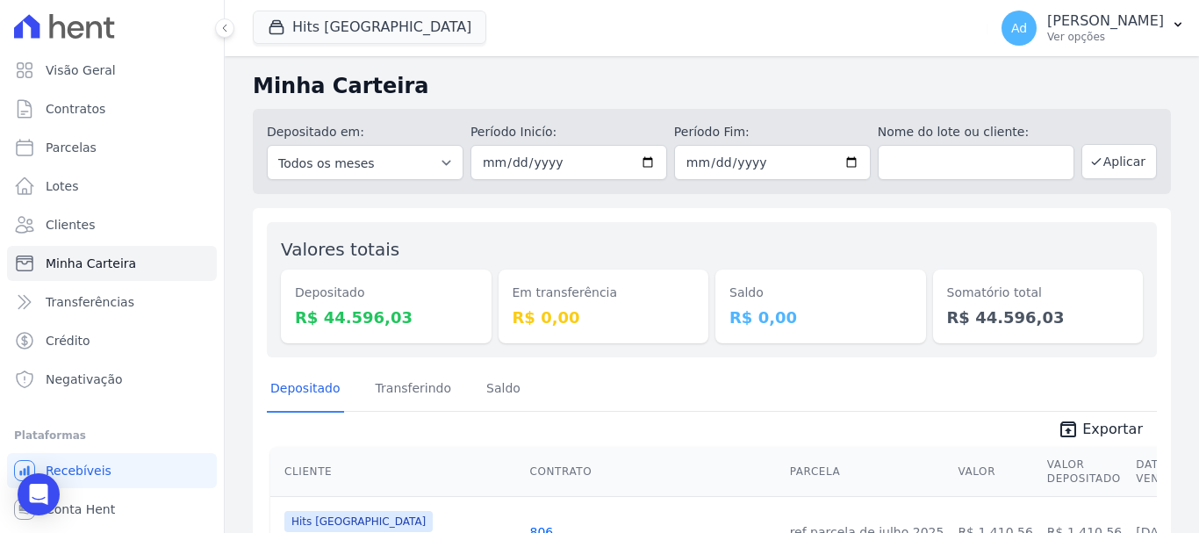
scroll to position [88, 0]
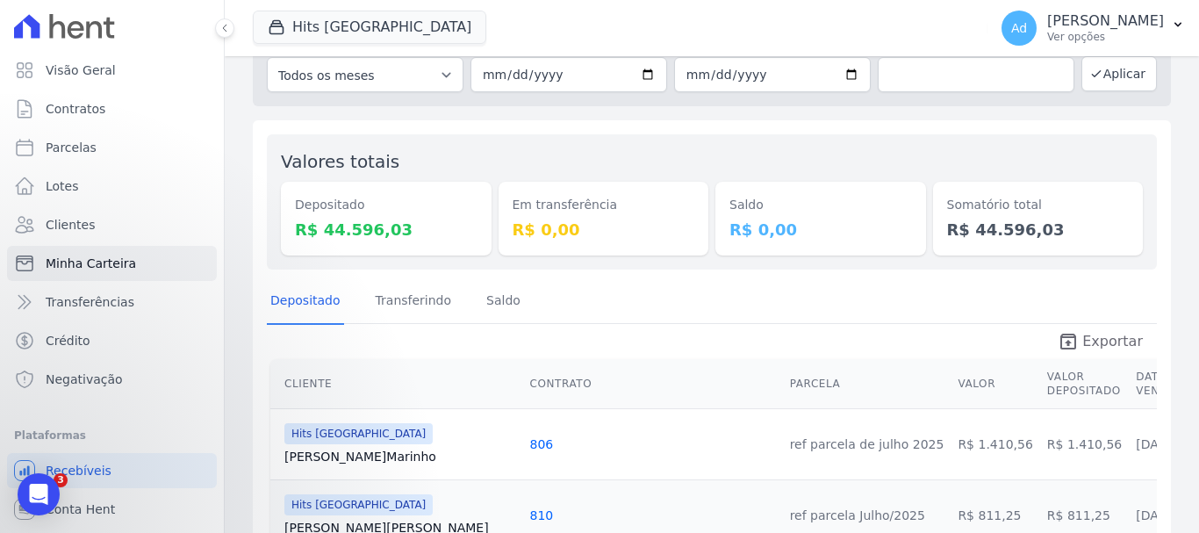
click at [1082, 338] on span "Exportar" at bounding box center [1112, 341] width 61 height 21
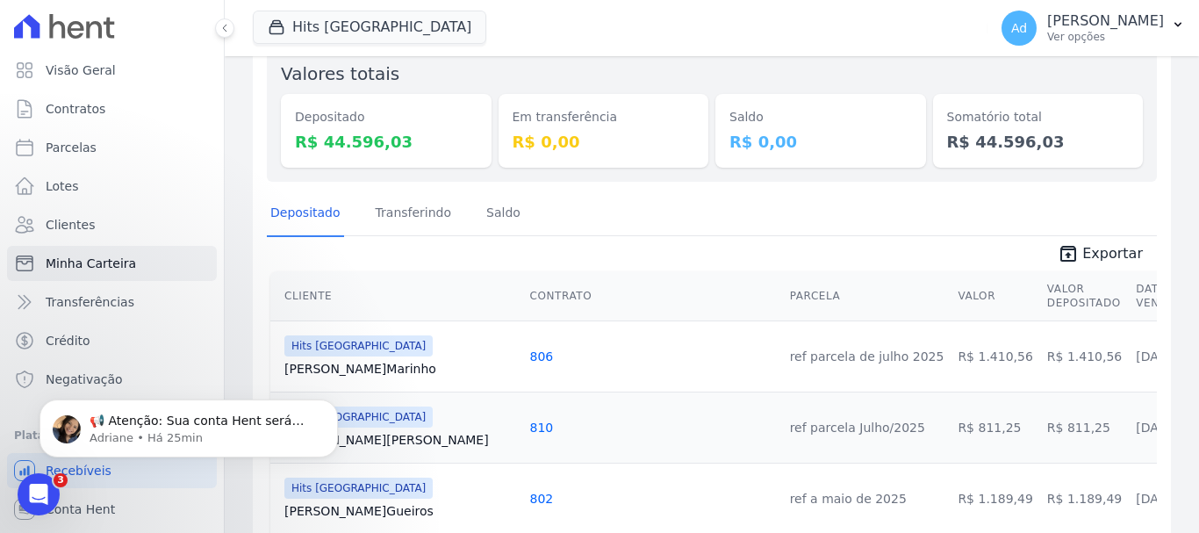
scroll to position [0, 0]
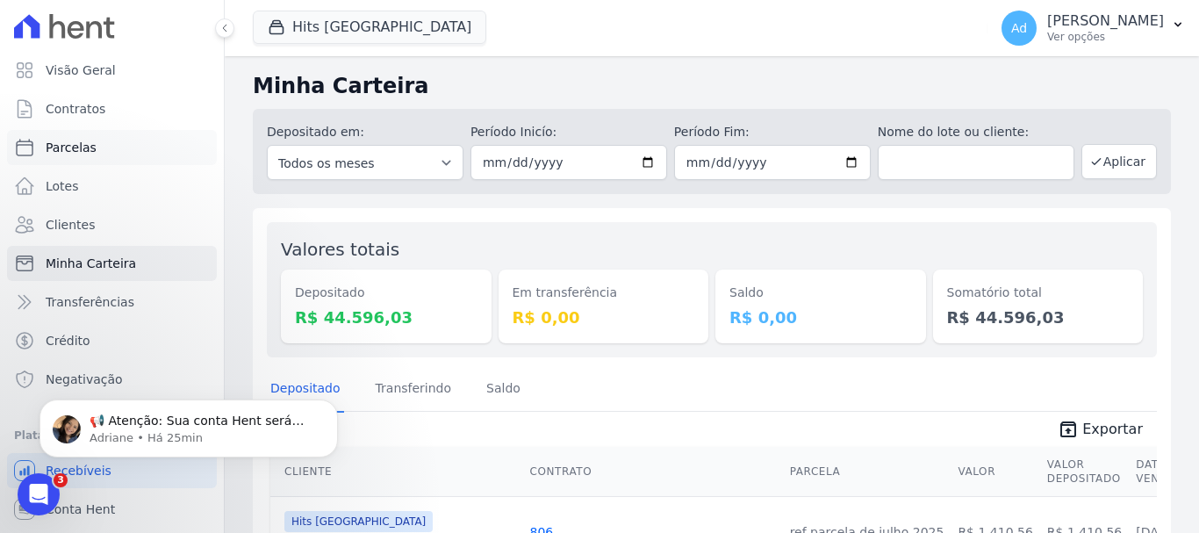
click at [106, 153] on link "Parcelas" at bounding box center [112, 147] width 210 height 35
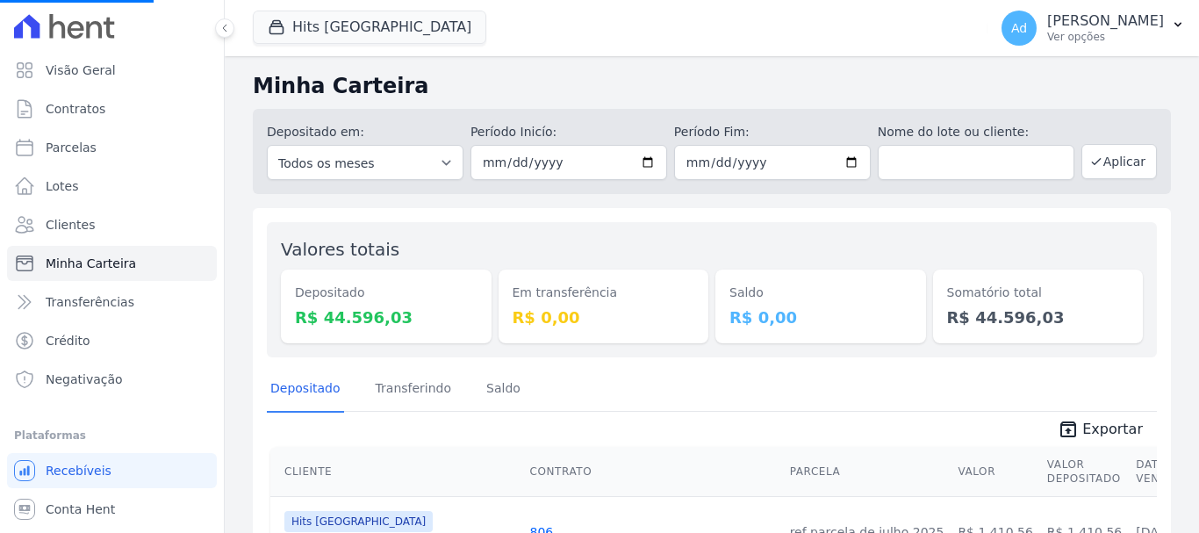
select select
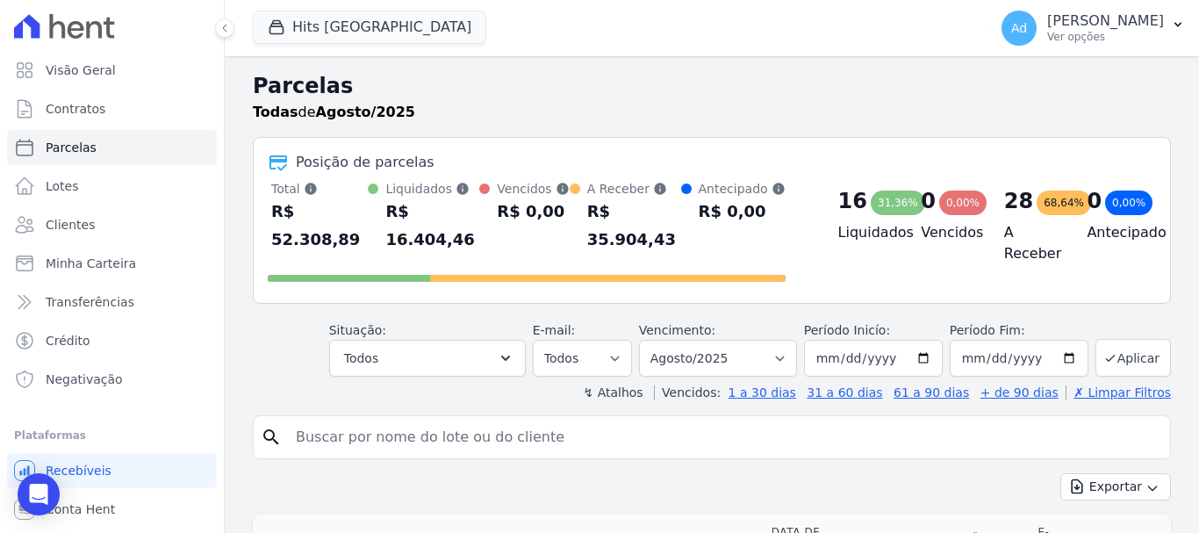
click at [439, 420] on input "search" at bounding box center [724, 437] width 878 height 35
type input "703"
select select
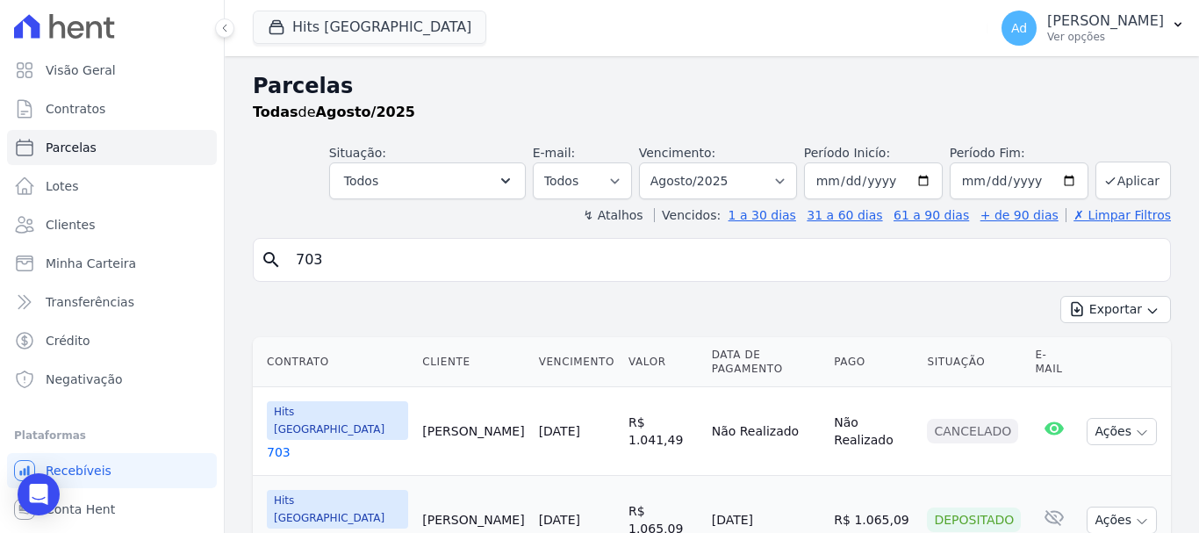
scroll to position [36, 0]
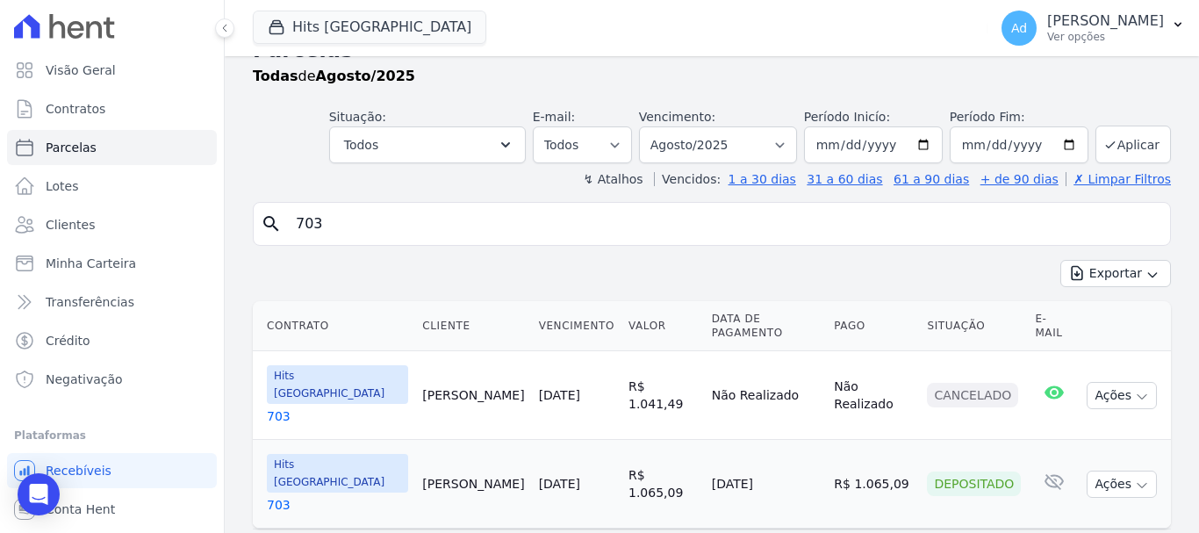
drag, startPoint x: 363, startPoint y: 223, endPoint x: 232, endPoint y: 207, distance: 131.8
click at [232, 207] on div "Parcelas Todas [PERSON_NAME]/2025 Situação: Agendado Em Aberto Pago Processando…" at bounding box center [712, 301] width 974 height 562
type input "103"
select select
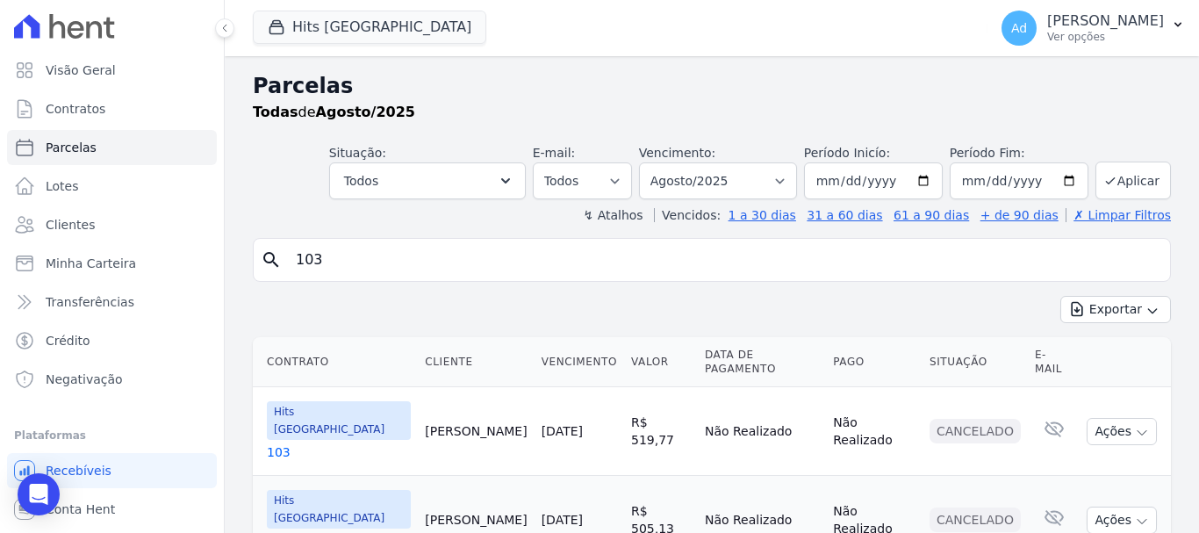
scroll to position [36, 0]
